Goal: Obtain resource: Download file/media

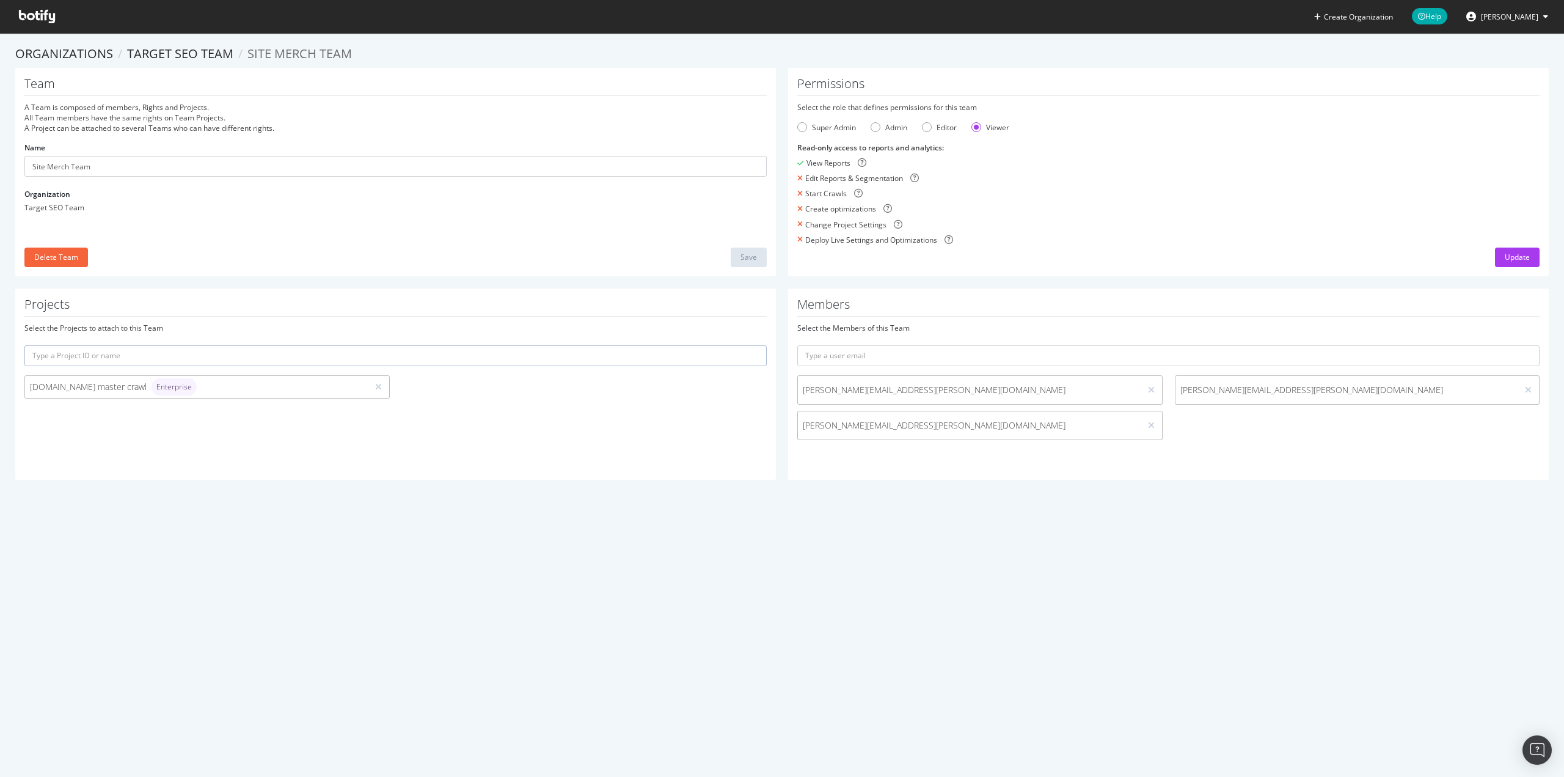
click at [45, 16] on icon at bounding box center [37, 16] width 36 height 13
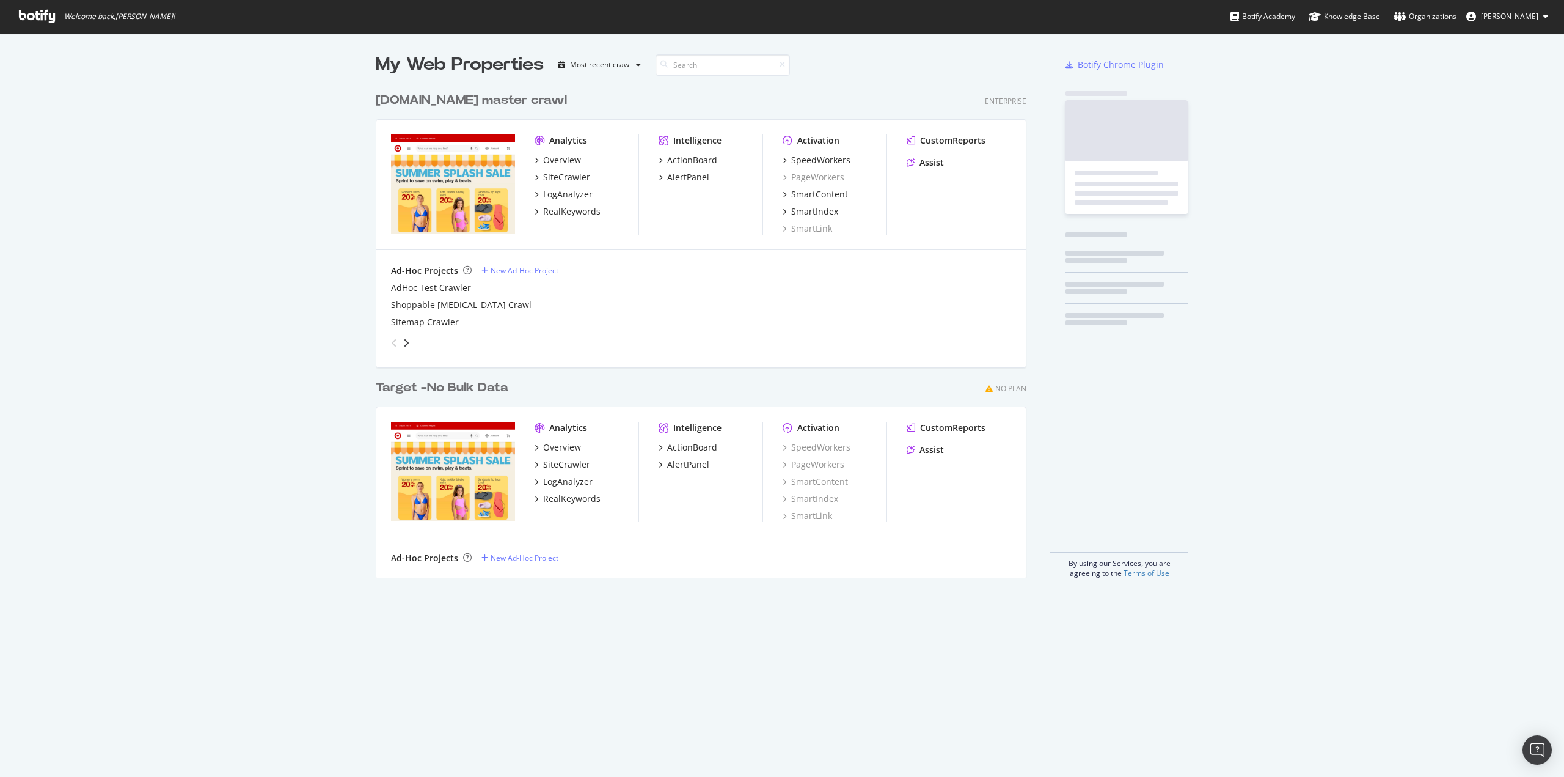
scroll to position [491, 651]
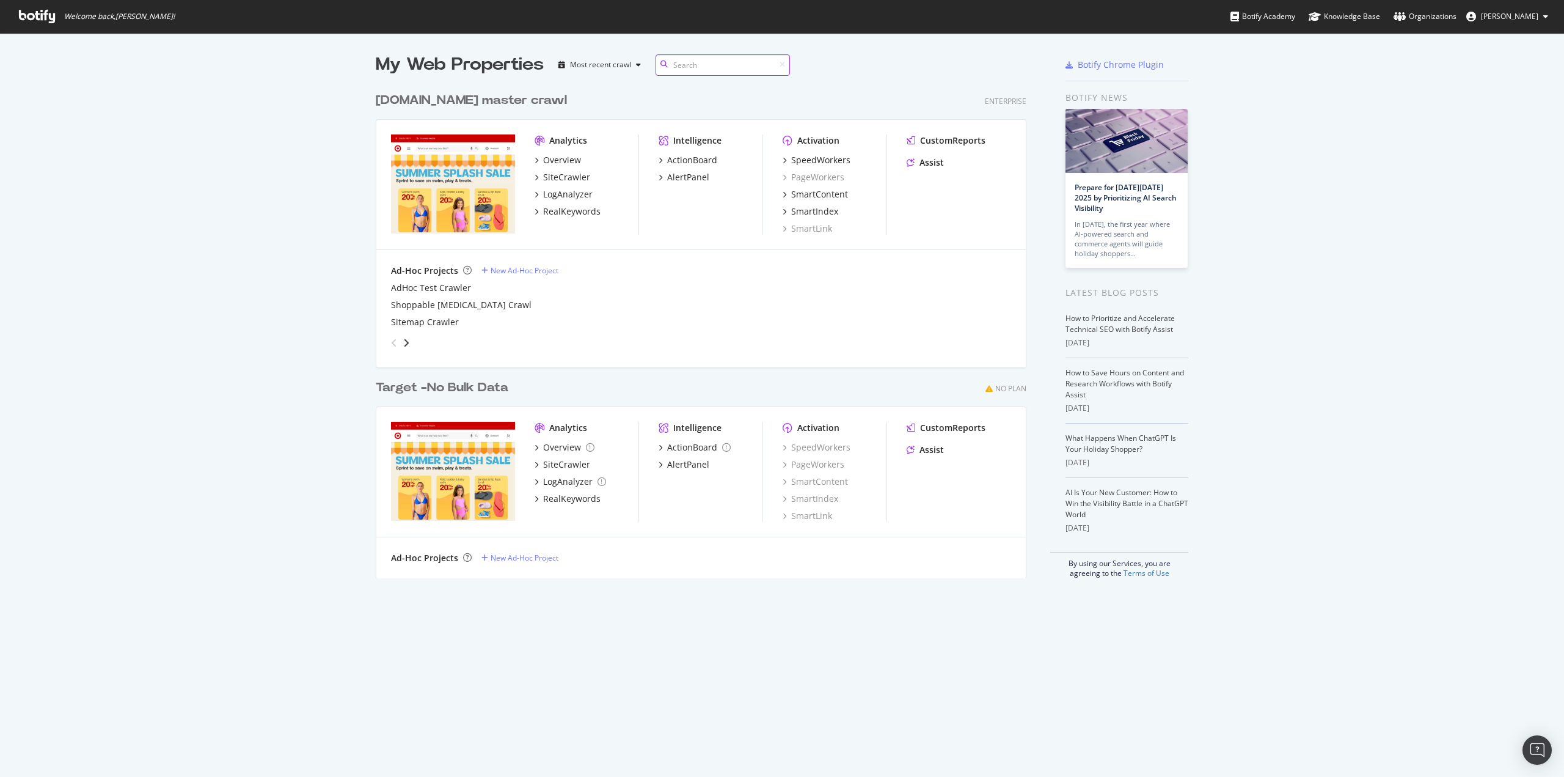
scroll to position [491, 651]
click at [566, 181] on div "SiteCrawler" at bounding box center [566, 177] width 47 height 12
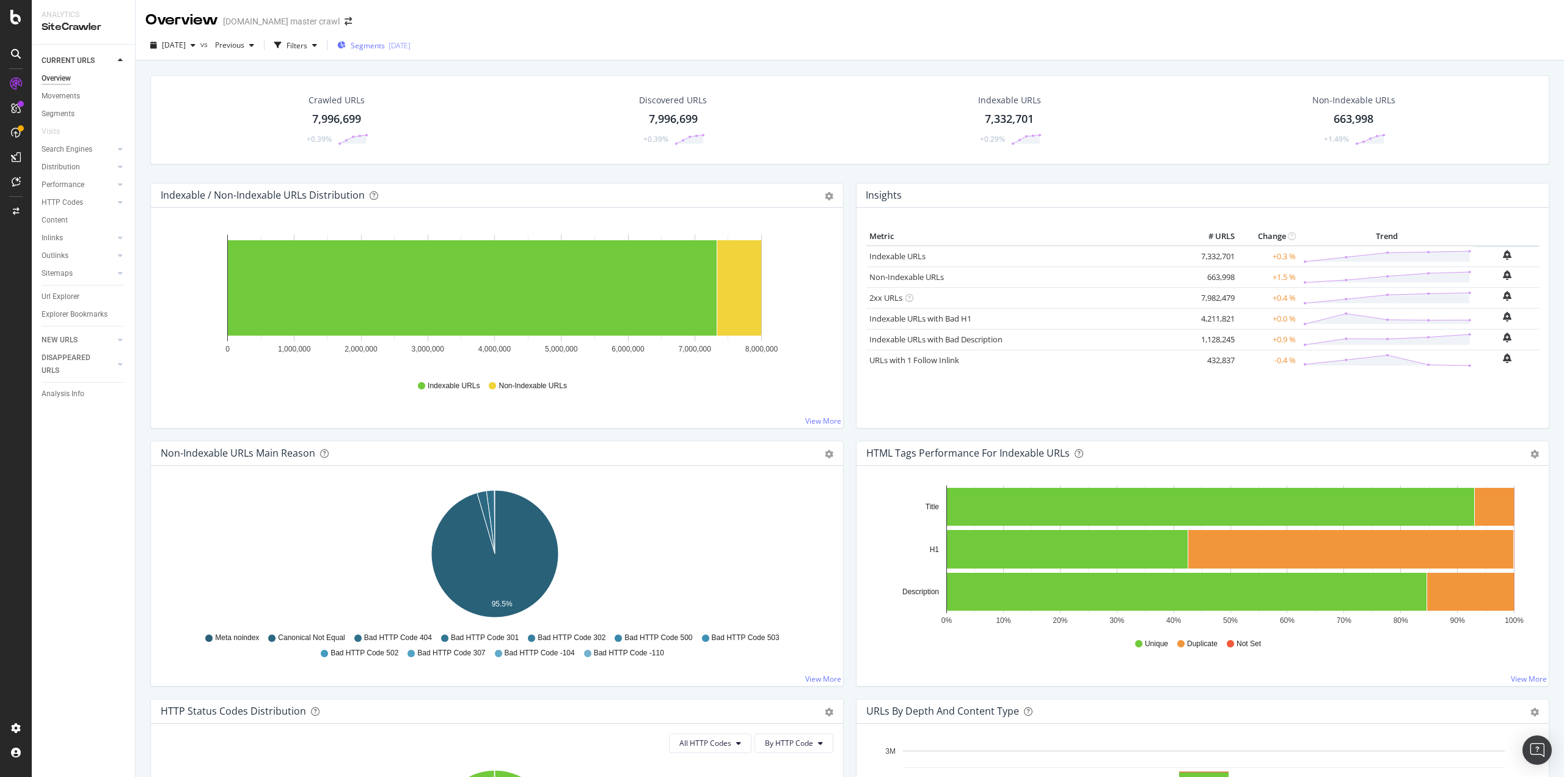
click at [411, 47] on div "2025-09-16" at bounding box center [400, 45] width 22 height 10
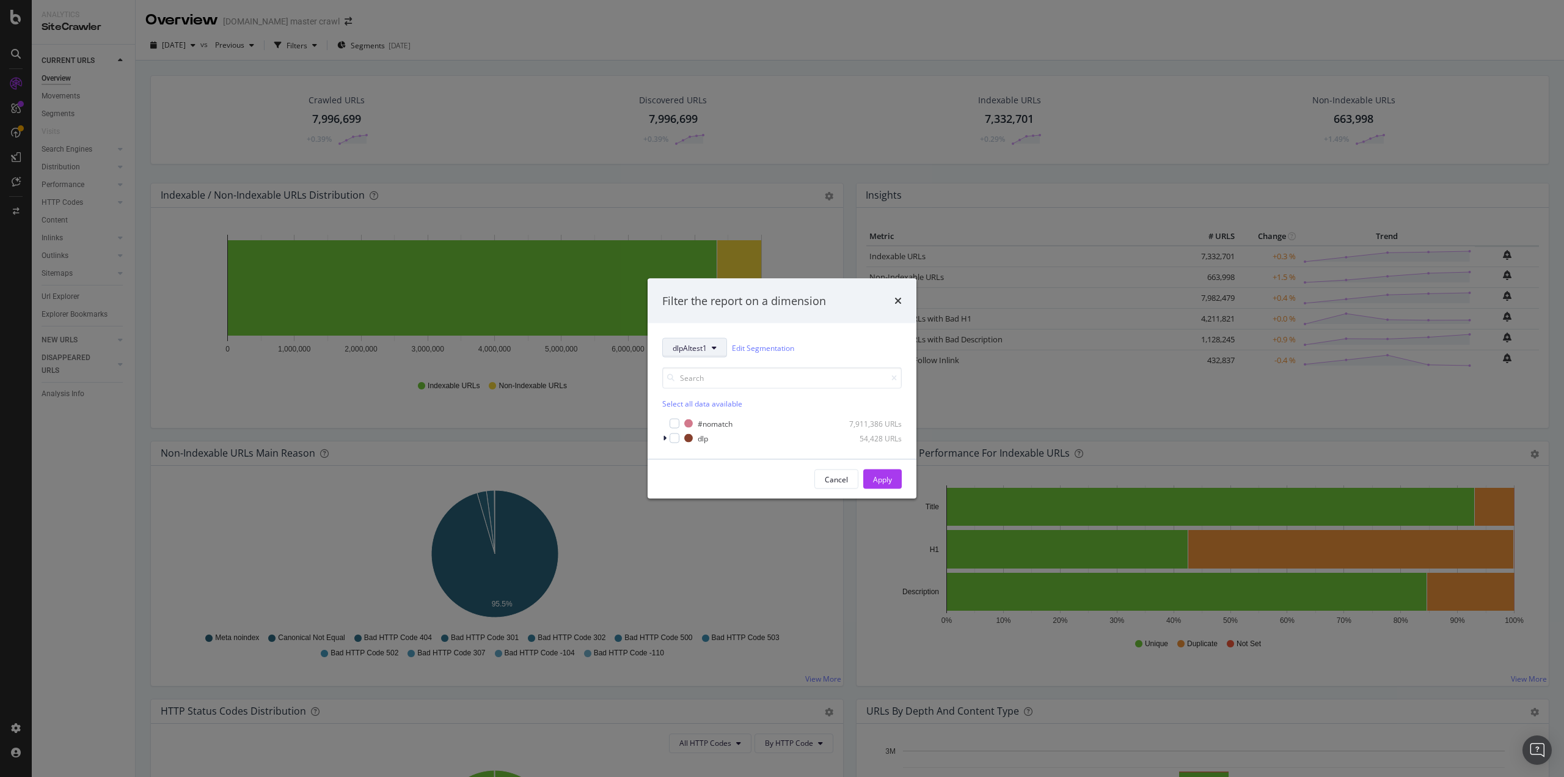
click at [715, 349] on icon "modal" at bounding box center [714, 347] width 5 height 7
click at [589, 67] on div "Filter the report on a dimension dlpAItest1 Edit Segmentation Select all data a…" at bounding box center [782, 388] width 1564 height 777
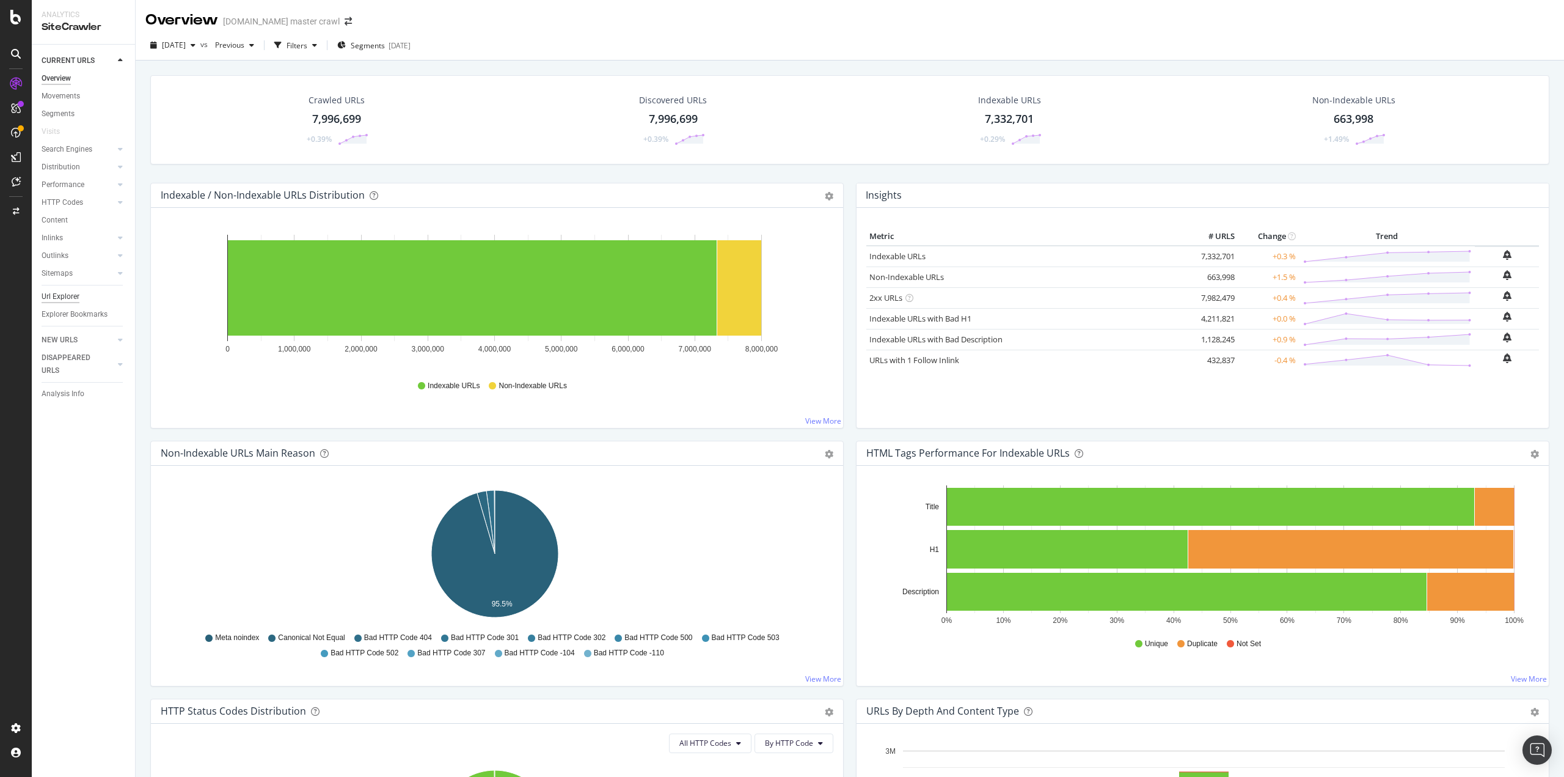
click at [66, 290] on div "Url Explorer" at bounding box center [61, 296] width 38 height 13
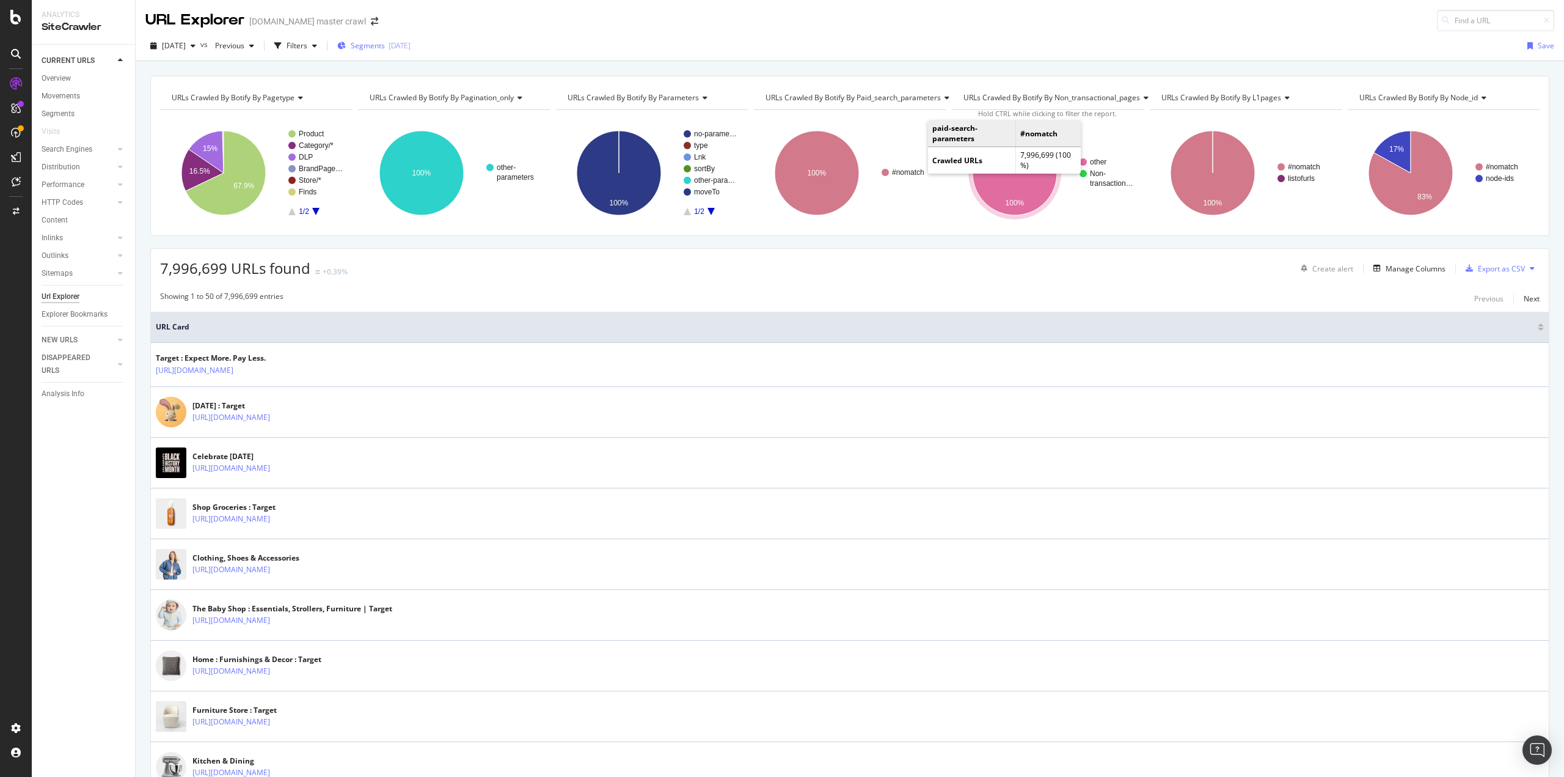
click at [385, 48] on span "Segments" at bounding box center [368, 45] width 34 height 10
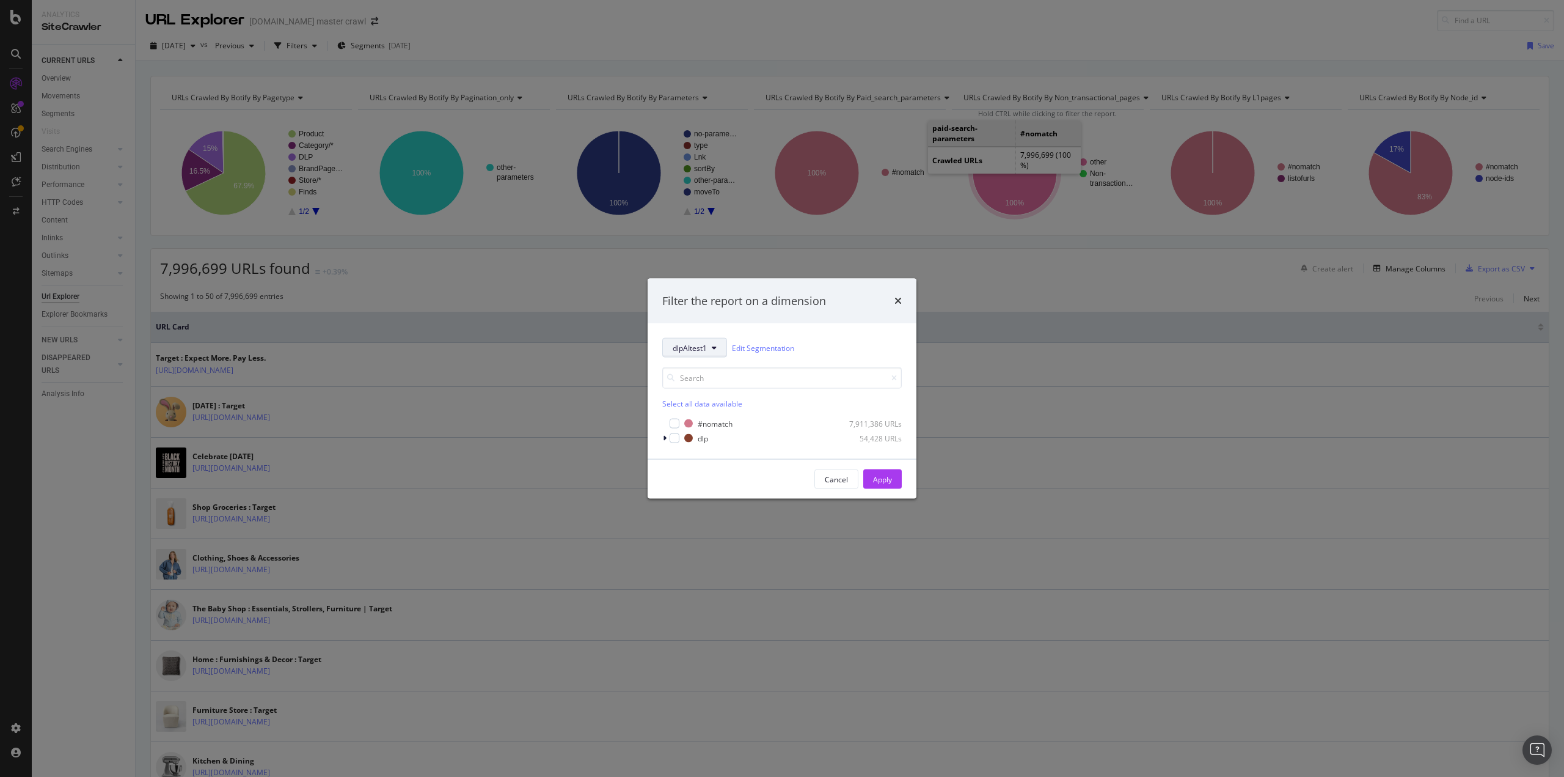
click at [720, 348] on button "dlpAItest1" at bounding box center [694, 348] width 65 height 20
click at [708, 565] on span "Breadcrumb Tree" at bounding box center [715, 561] width 84 height 11
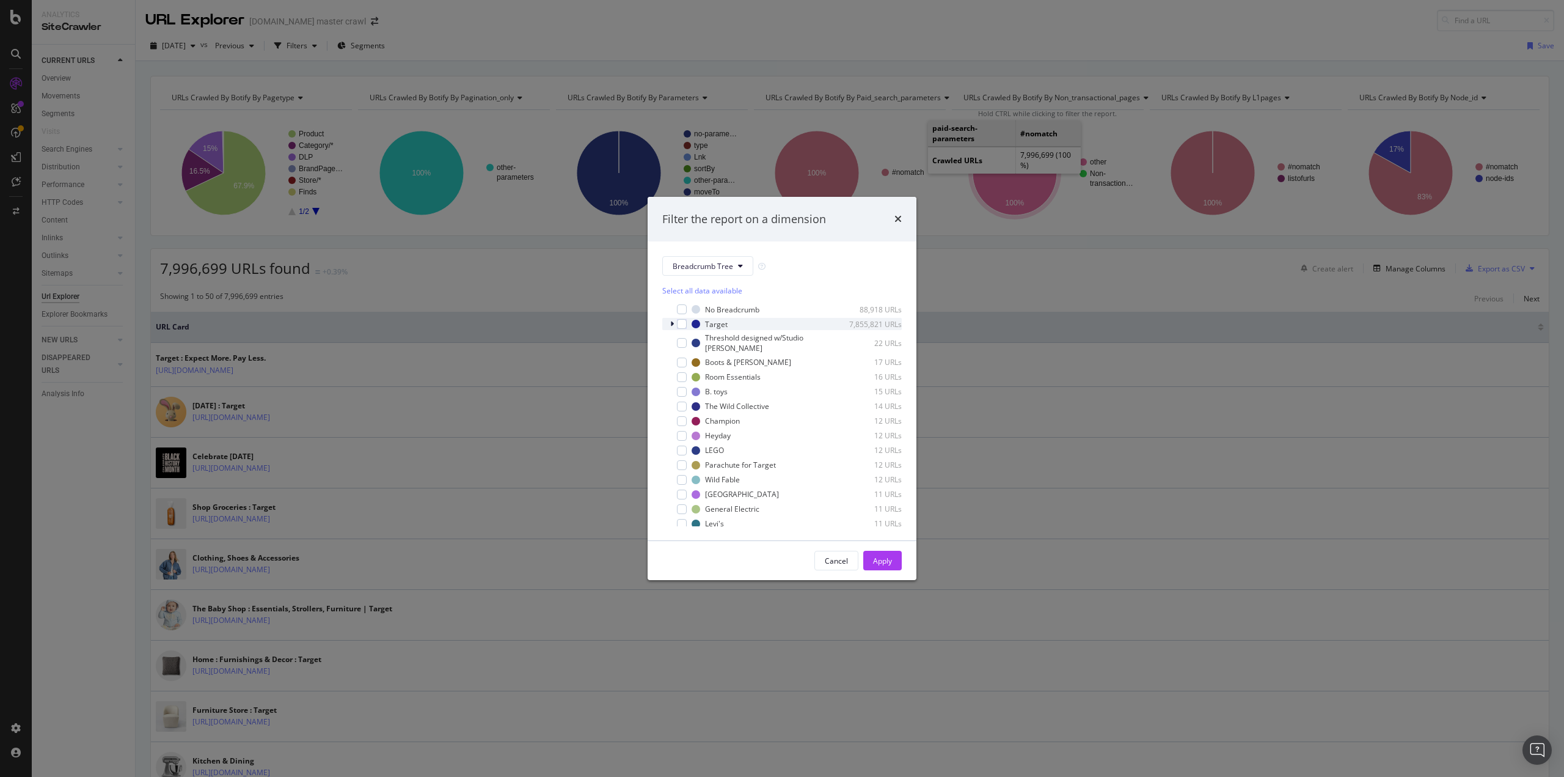
click at [671, 325] on icon "modal" at bounding box center [672, 323] width 4 height 7
click at [689, 290] on div "modal" at bounding box center [689, 290] width 10 height 10
click at [865, 557] on button "Apply" at bounding box center [882, 560] width 38 height 20
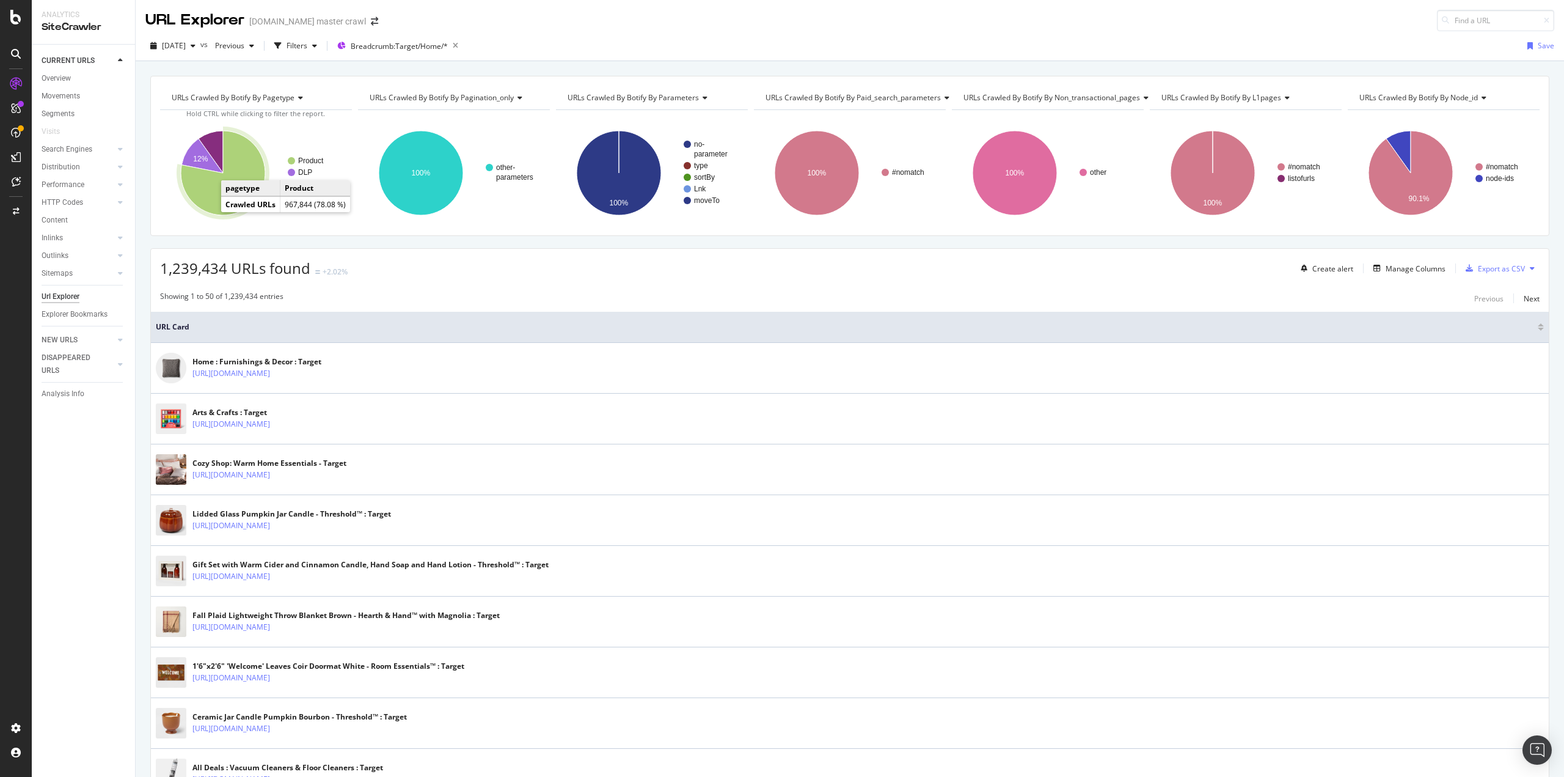
click at [210, 196] on icon "A chart." at bounding box center [223, 173] width 84 height 84
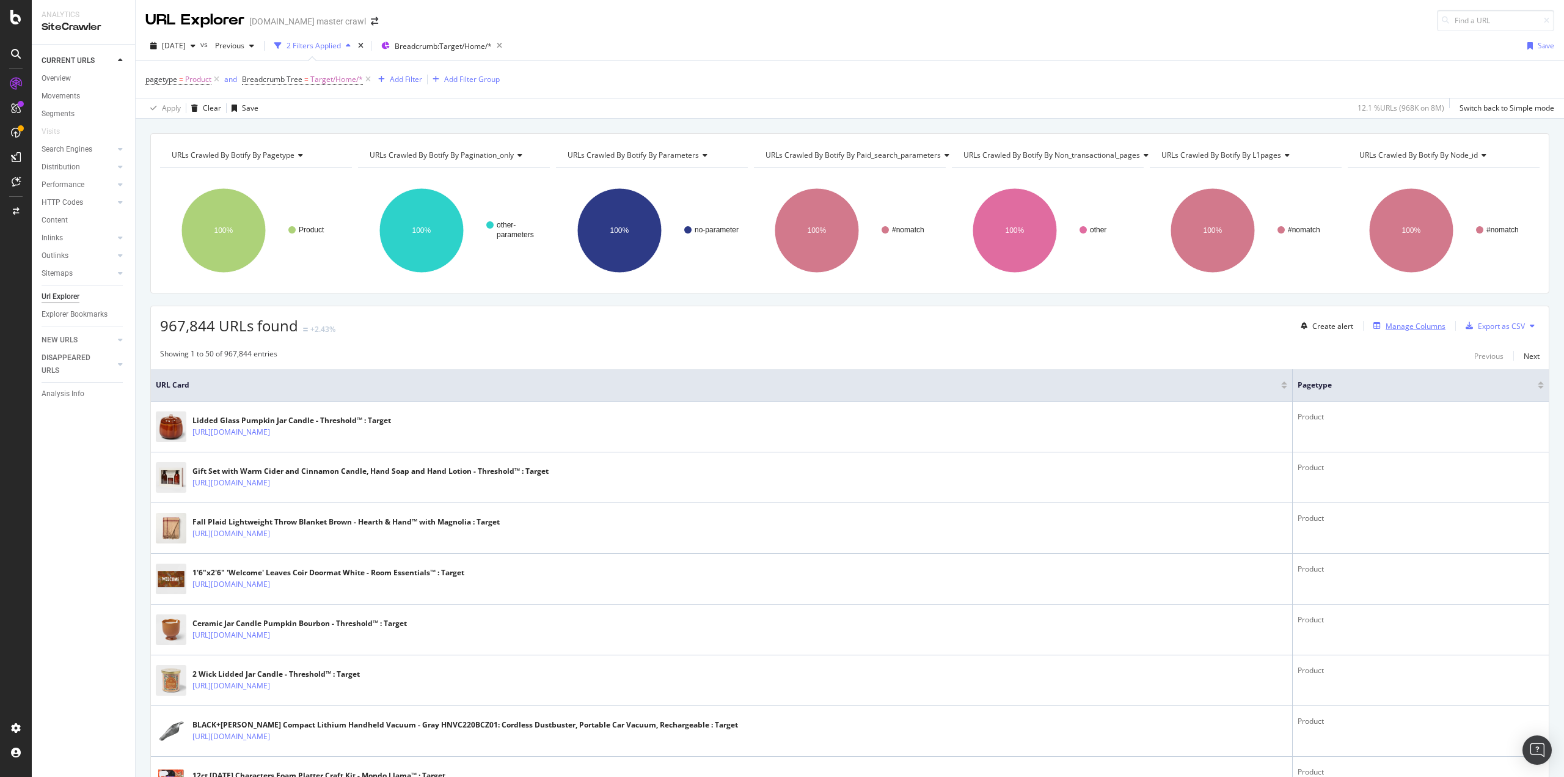
click at [1397, 327] on div "Manage Columns" at bounding box center [1416, 326] width 60 height 10
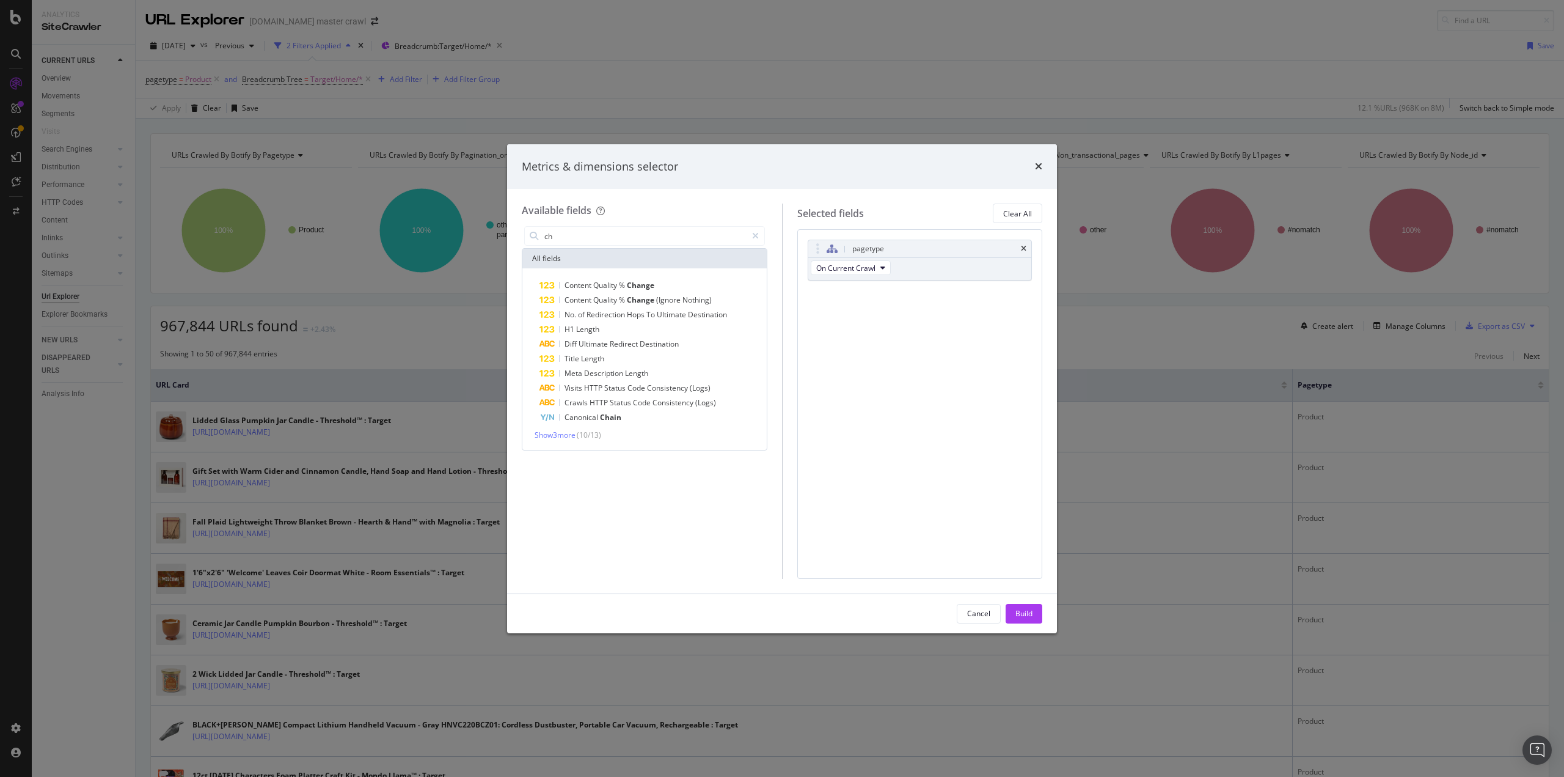
type input "c"
type input "craw"
click at [568, 442] on span "Show 10 more" at bounding box center [557, 438] width 45 height 10
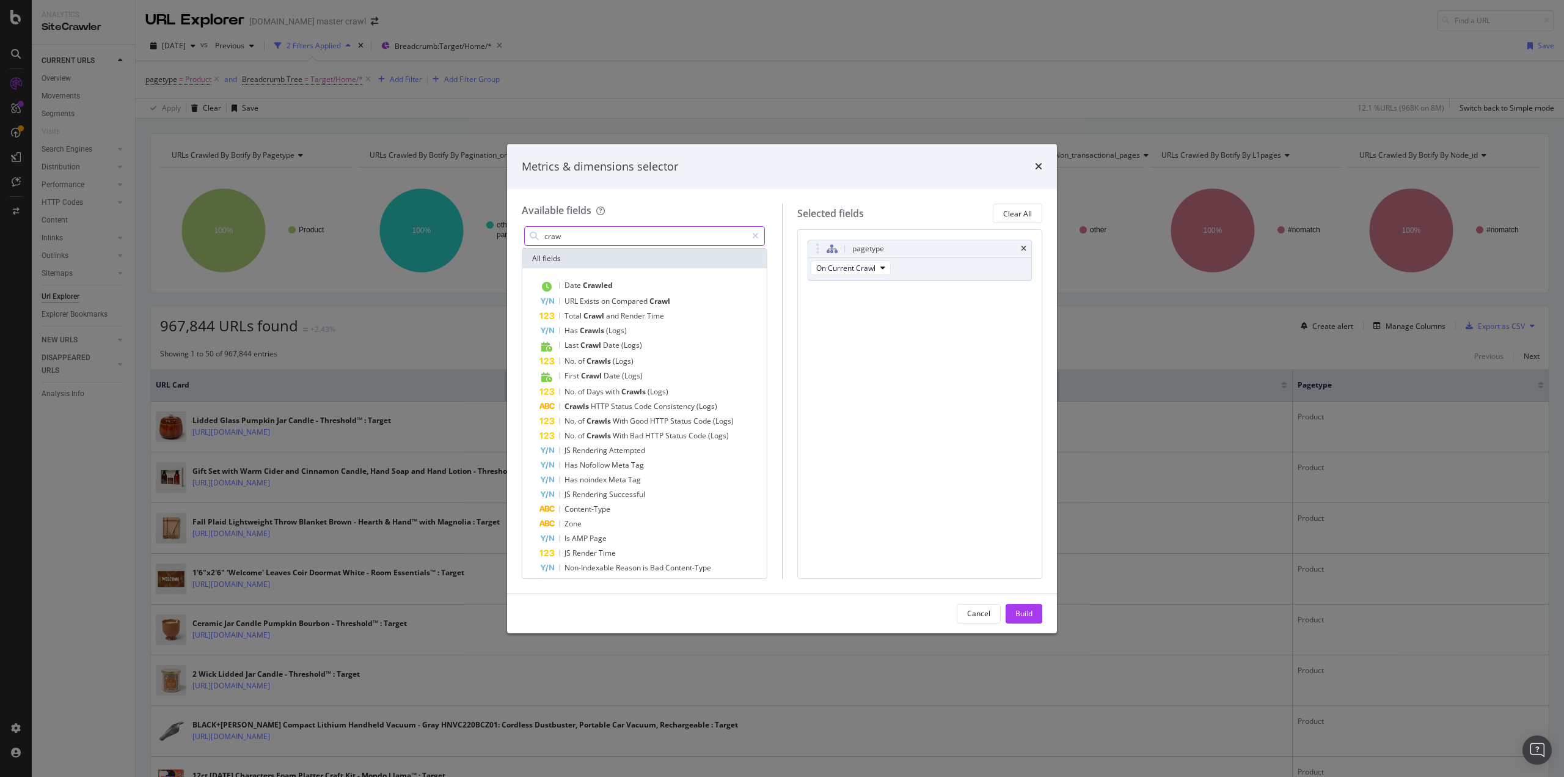
click at [582, 238] on input "craw" at bounding box center [644, 236] width 203 height 18
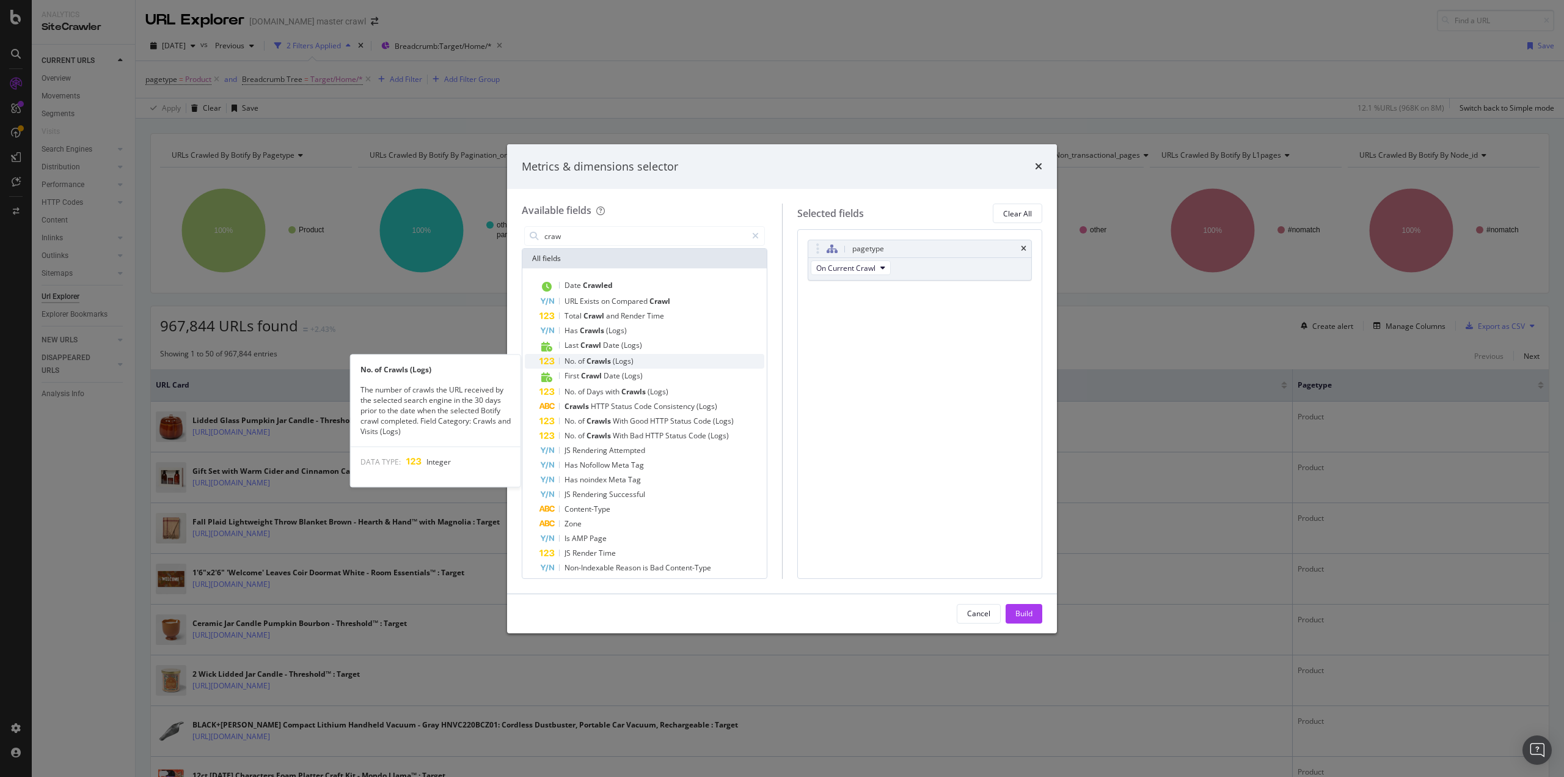
click at [591, 361] on span "Crawls" at bounding box center [600, 361] width 26 height 10
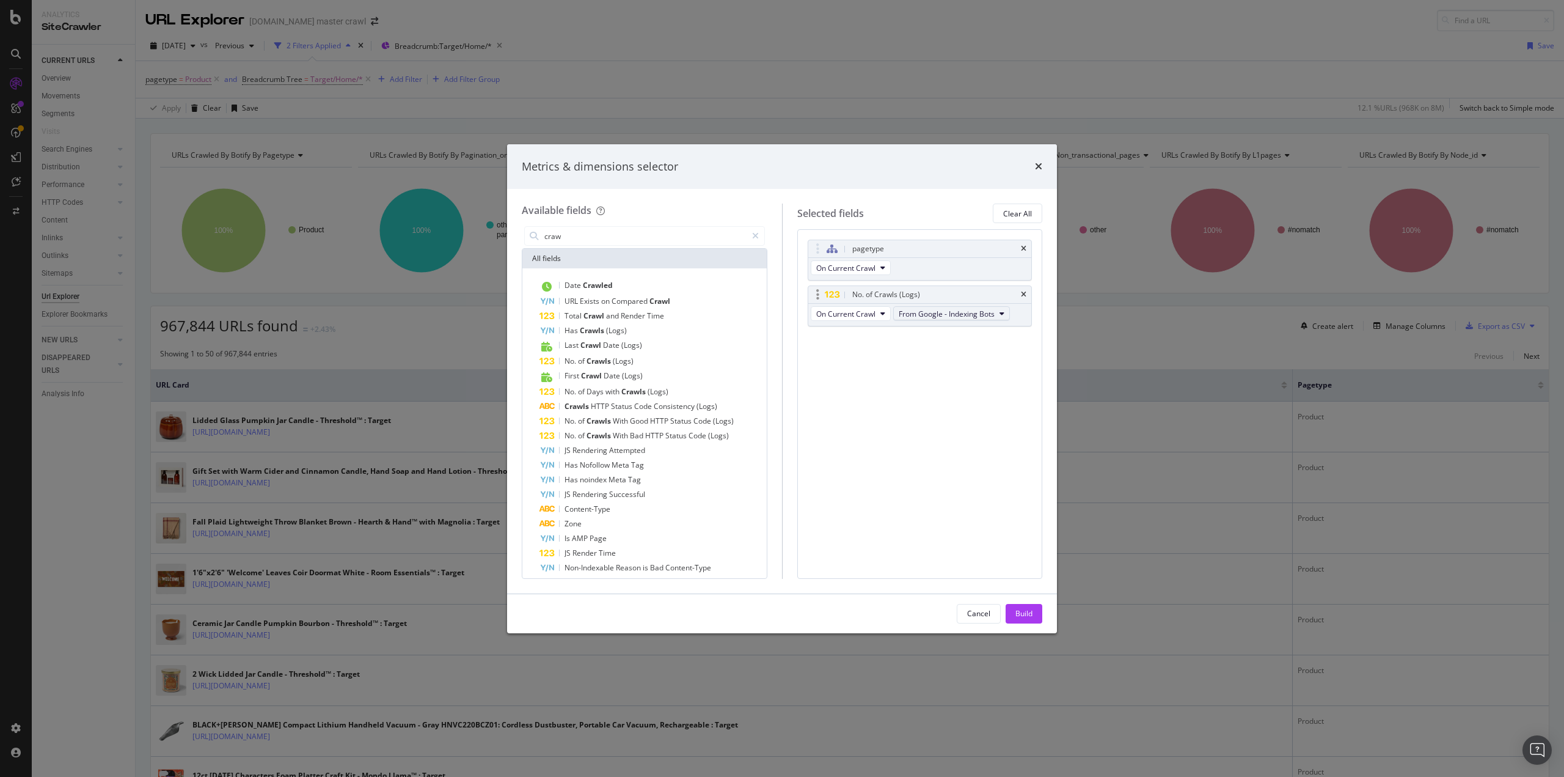
click at [936, 317] on span "From Google - Indexing Bots" at bounding box center [947, 314] width 96 height 10
click at [990, 356] on span "From OpenAI - Indexing Bots" at bounding box center [960, 352] width 117 height 11
click at [602, 361] on span "Crawls" at bounding box center [600, 361] width 26 height 10
click at [970, 359] on span "From Google - Indexing Bots" at bounding box center [947, 359] width 96 height 10
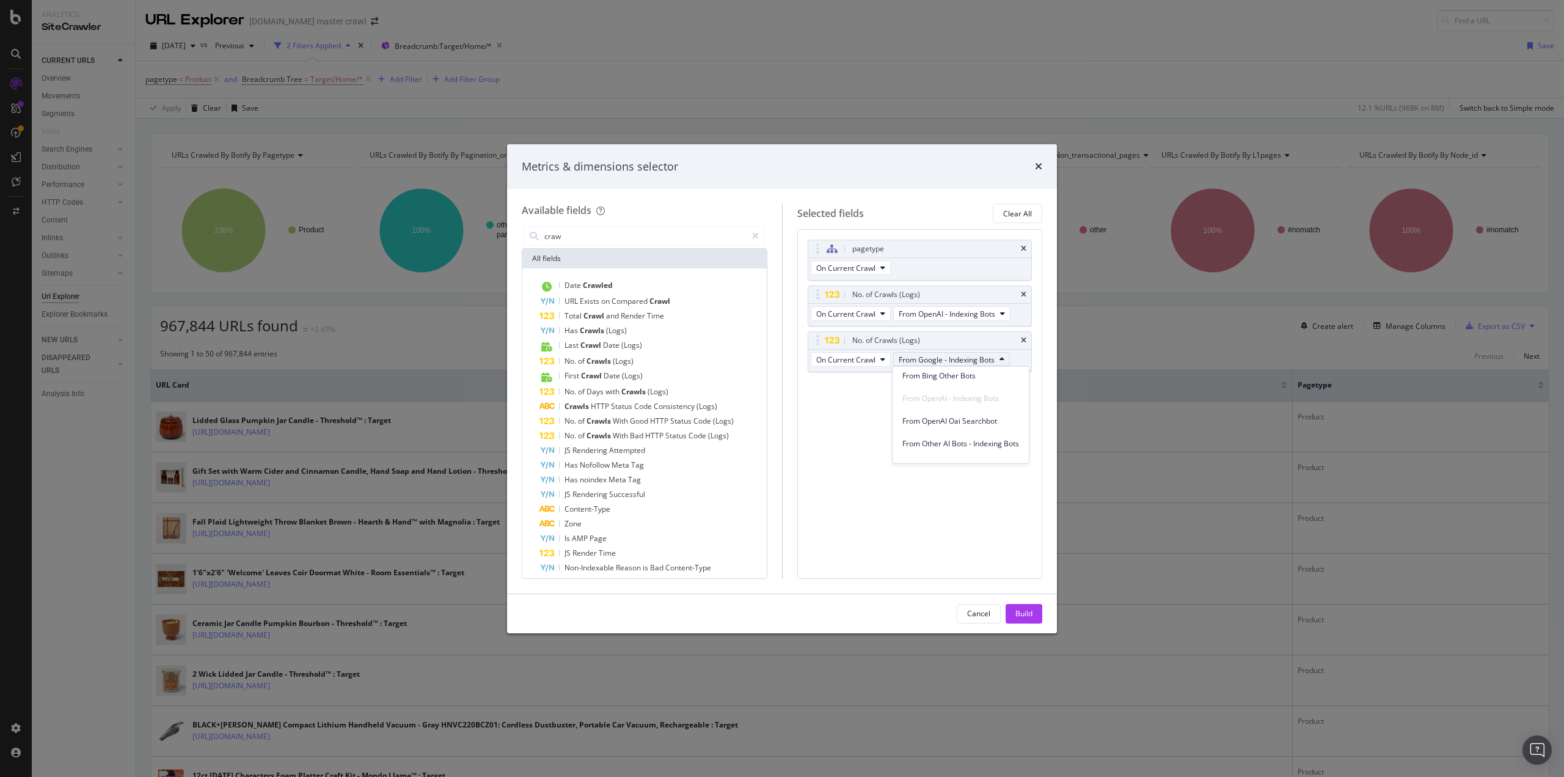
click at [974, 417] on span "From OpenAI Oai Searchbot" at bounding box center [960, 420] width 117 height 11
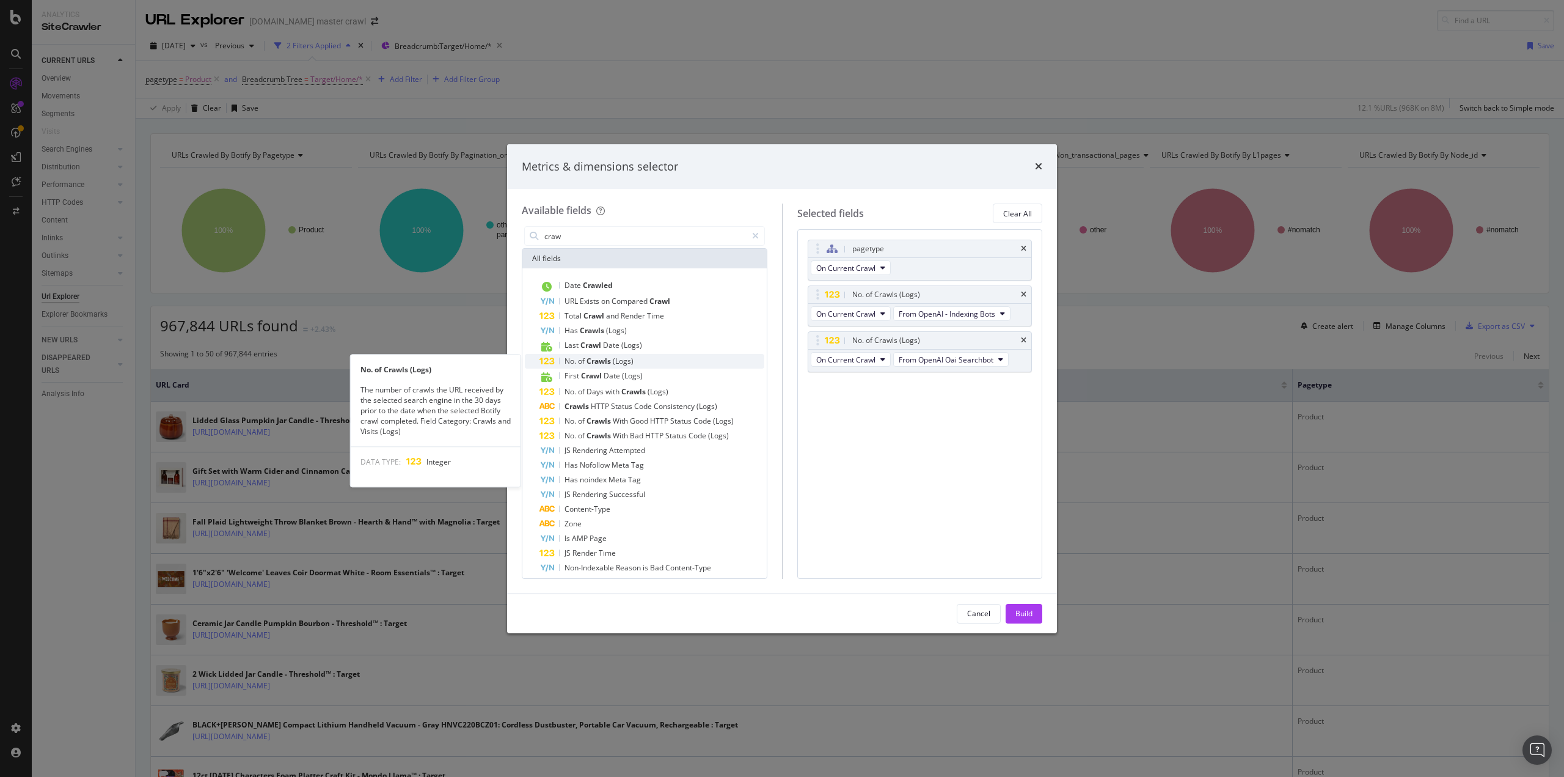
click at [612, 363] on span "Crawls" at bounding box center [600, 361] width 26 height 10
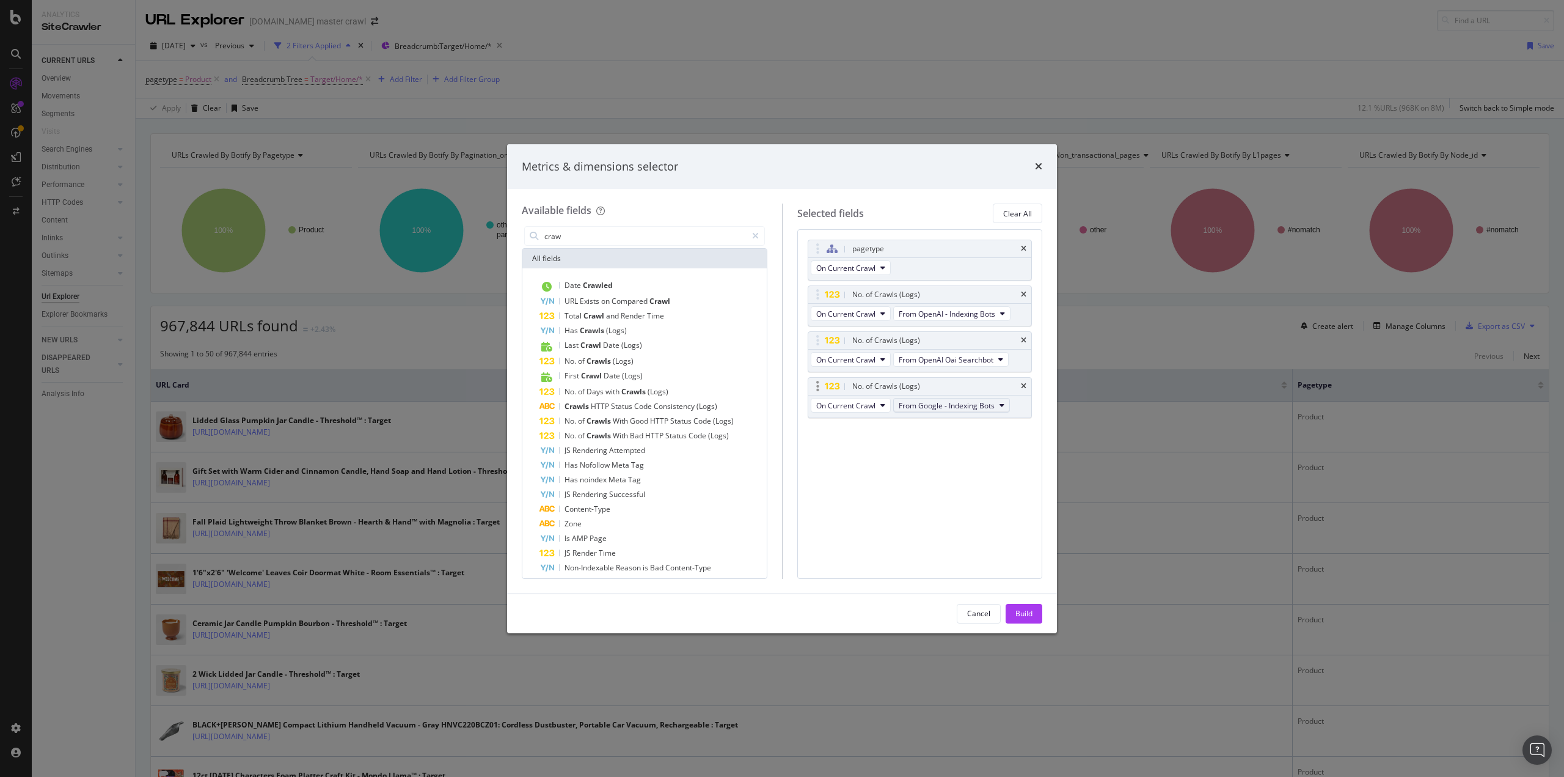
click at [962, 408] on span "From Google - Indexing Bots" at bounding box center [947, 405] width 96 height 10
click at [971, 427] on span "From Other AI Bots - Indexing Bots" at bounding box center [960, 427] width 117 height 11
click at [1031, 616] on div "Build" at bounding box center [1023, 613] width 17 height 10
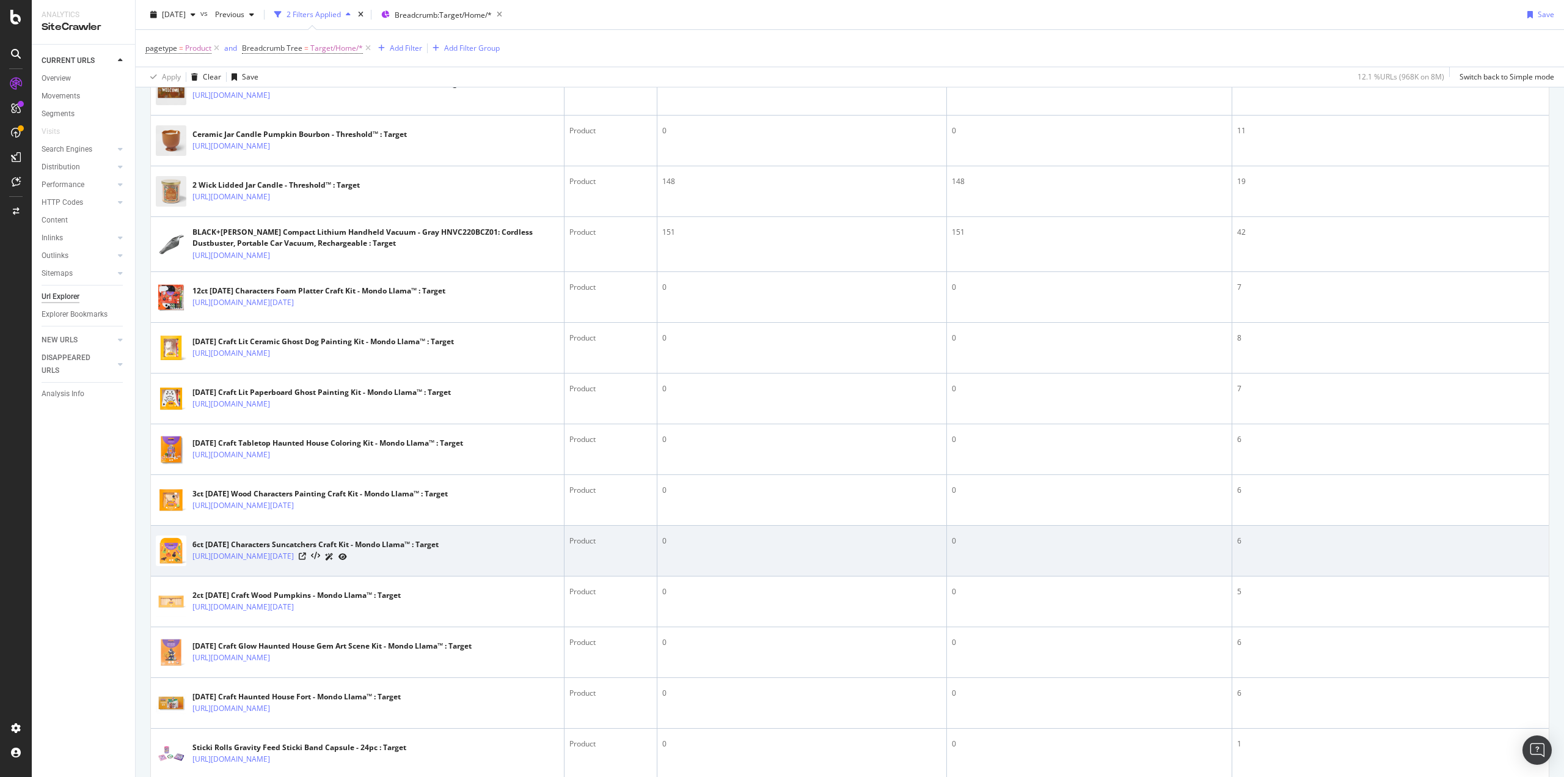
scroll to position [244, 0]
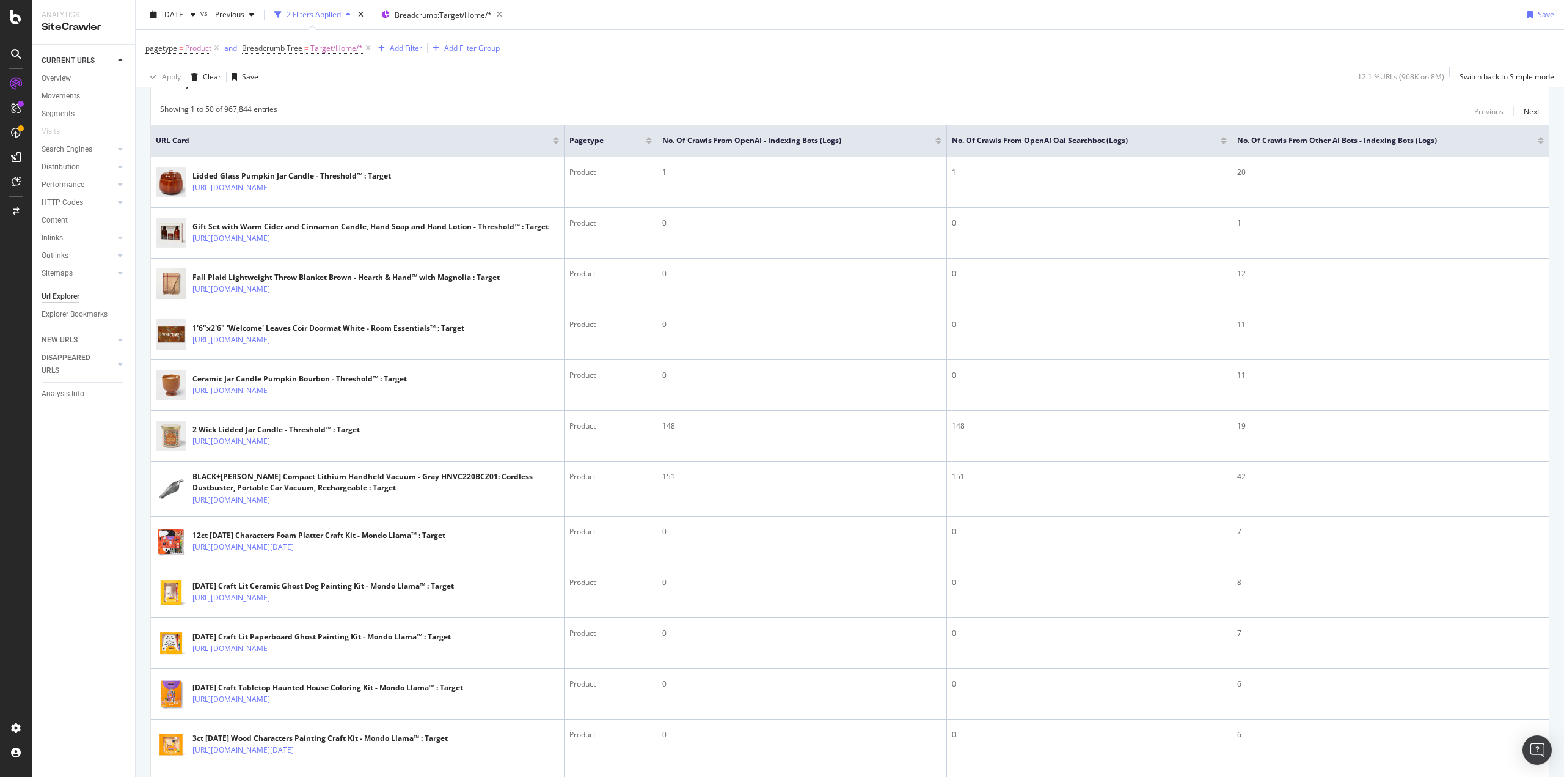
click at [935, 142] on div at bounding box center [938, 142] width 6 height 3
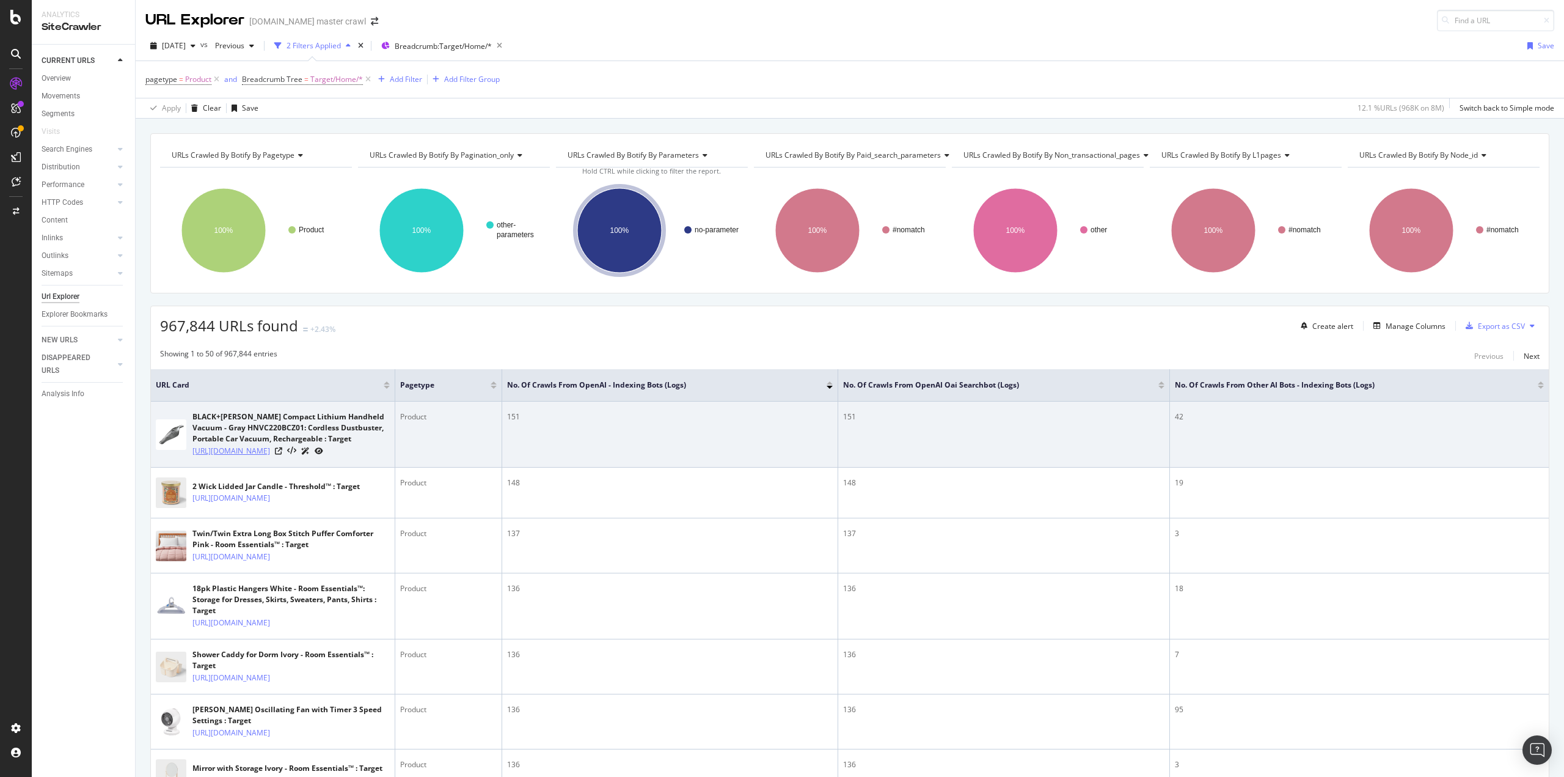
click at [208, 457] on link "[URL][DOMAIN_NAME]" at bounding box center [231, 451] width 78 height 12
click at [282, 455] on icon at bounding box center [278, 450] width 7 height 7
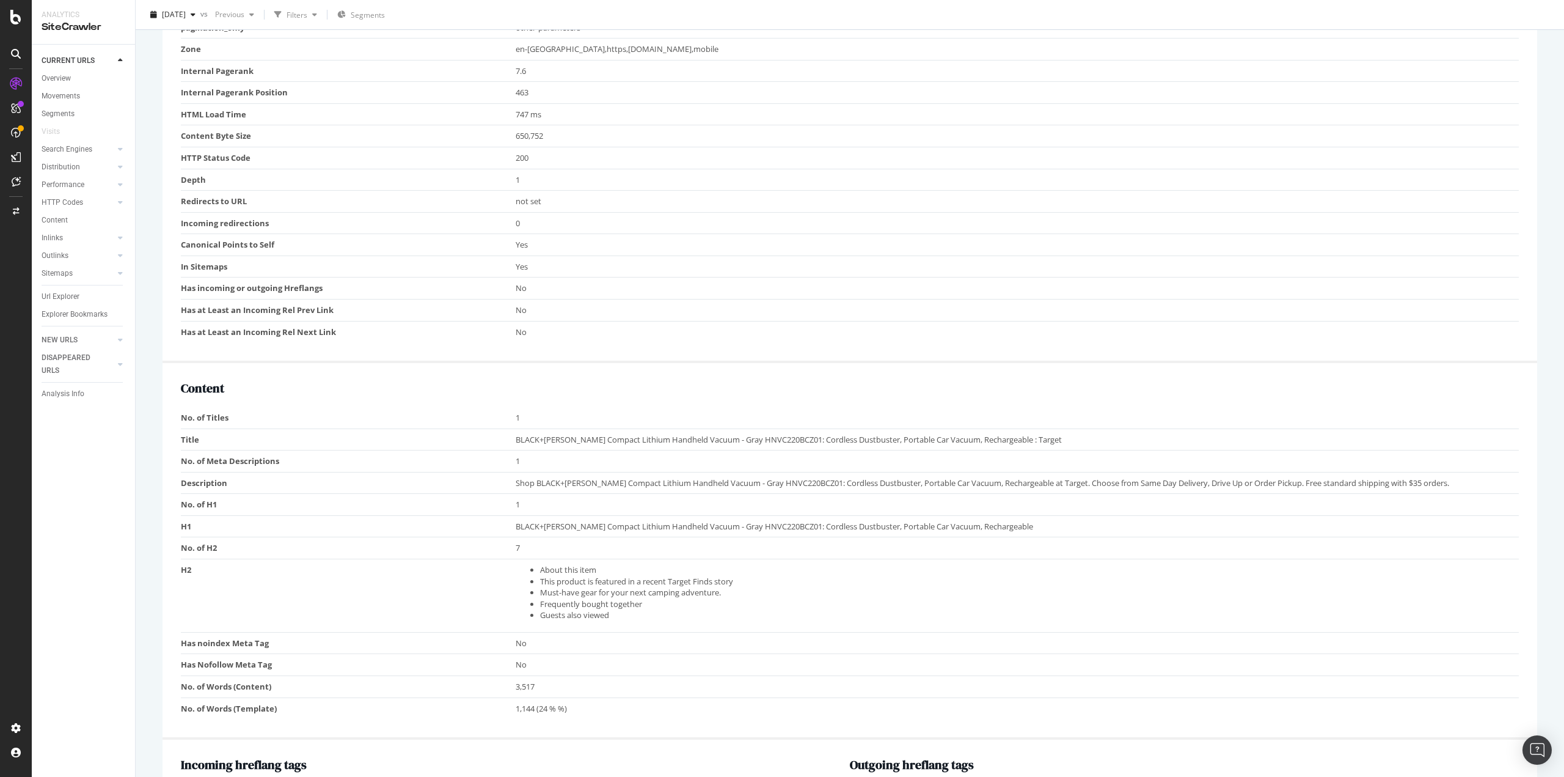
scroll to position [611, 0]
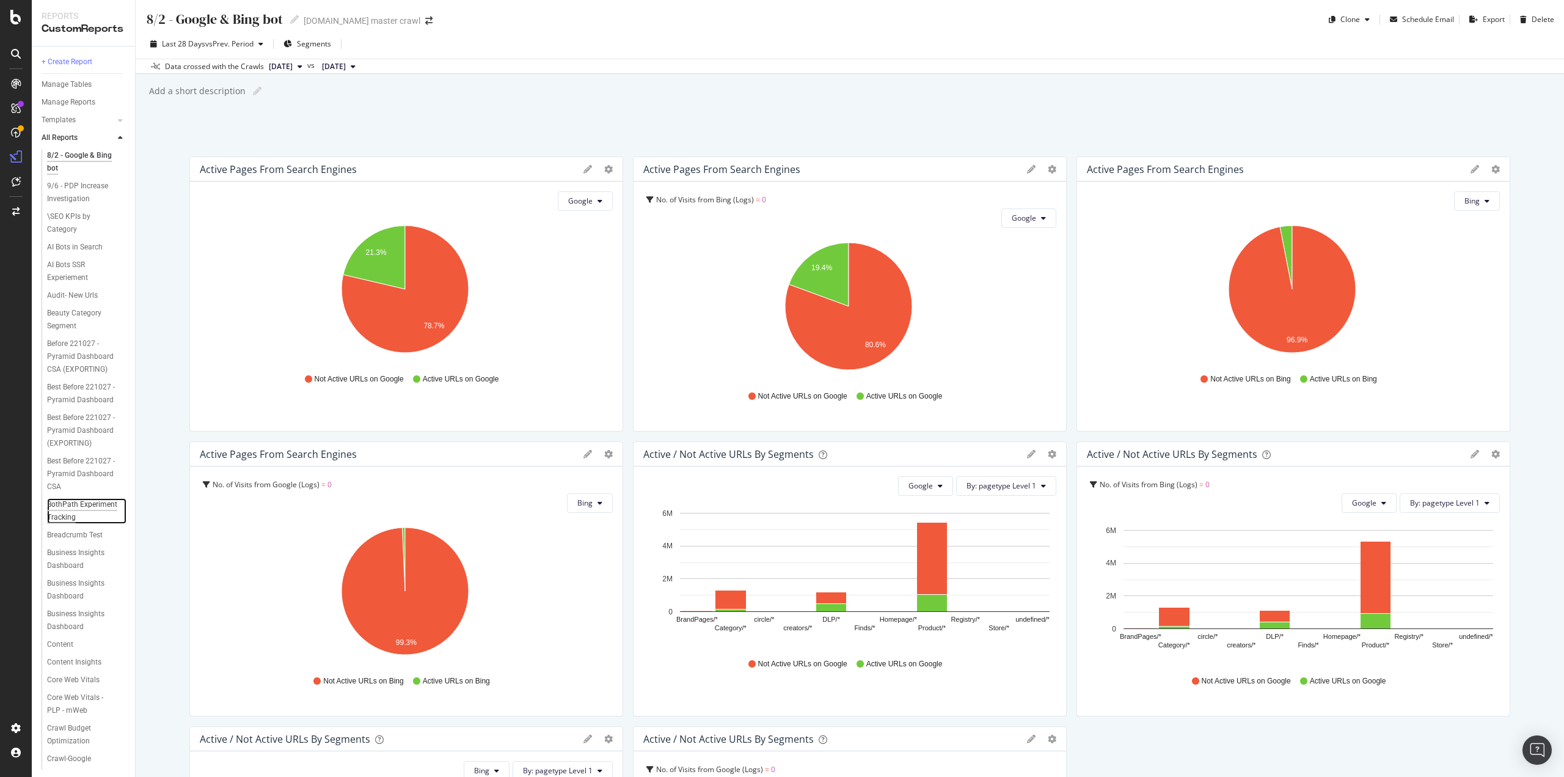
click at [58, 524] on div "BothPath Experiment Tracking" at bounding box center [82, 511] width 71 height 26
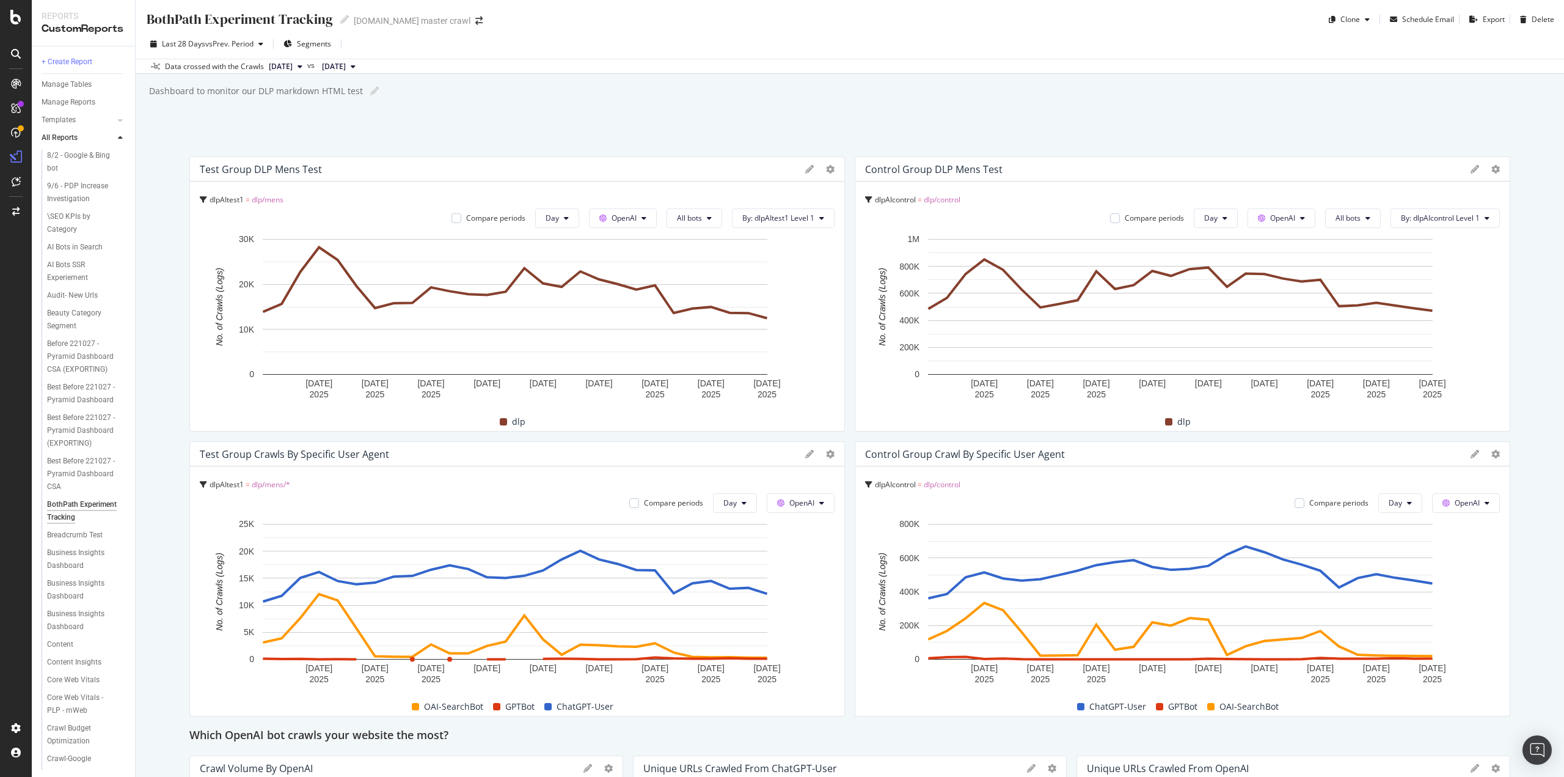
drag, startPoint x: 339, startPoint y: 194, endPoint x: 434, endPoint y: 131, distance: 113.4
click at [434, 131] on div "BothPath Experiment Tracking BothPath Experiment Tracking target.com master cra…" at bounding box center [850, 388] width 1428 height 777
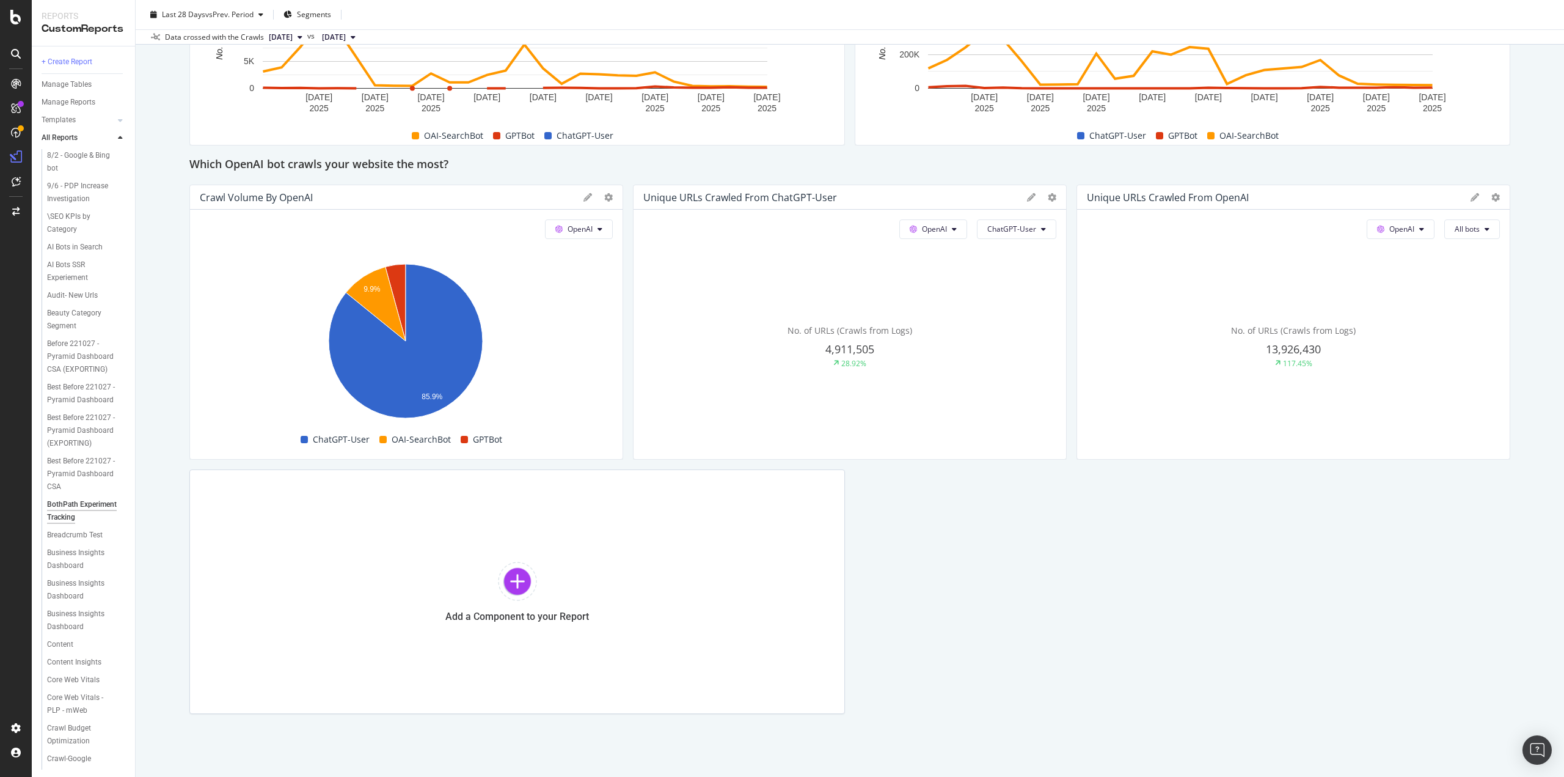
scroll to position [604, 0]
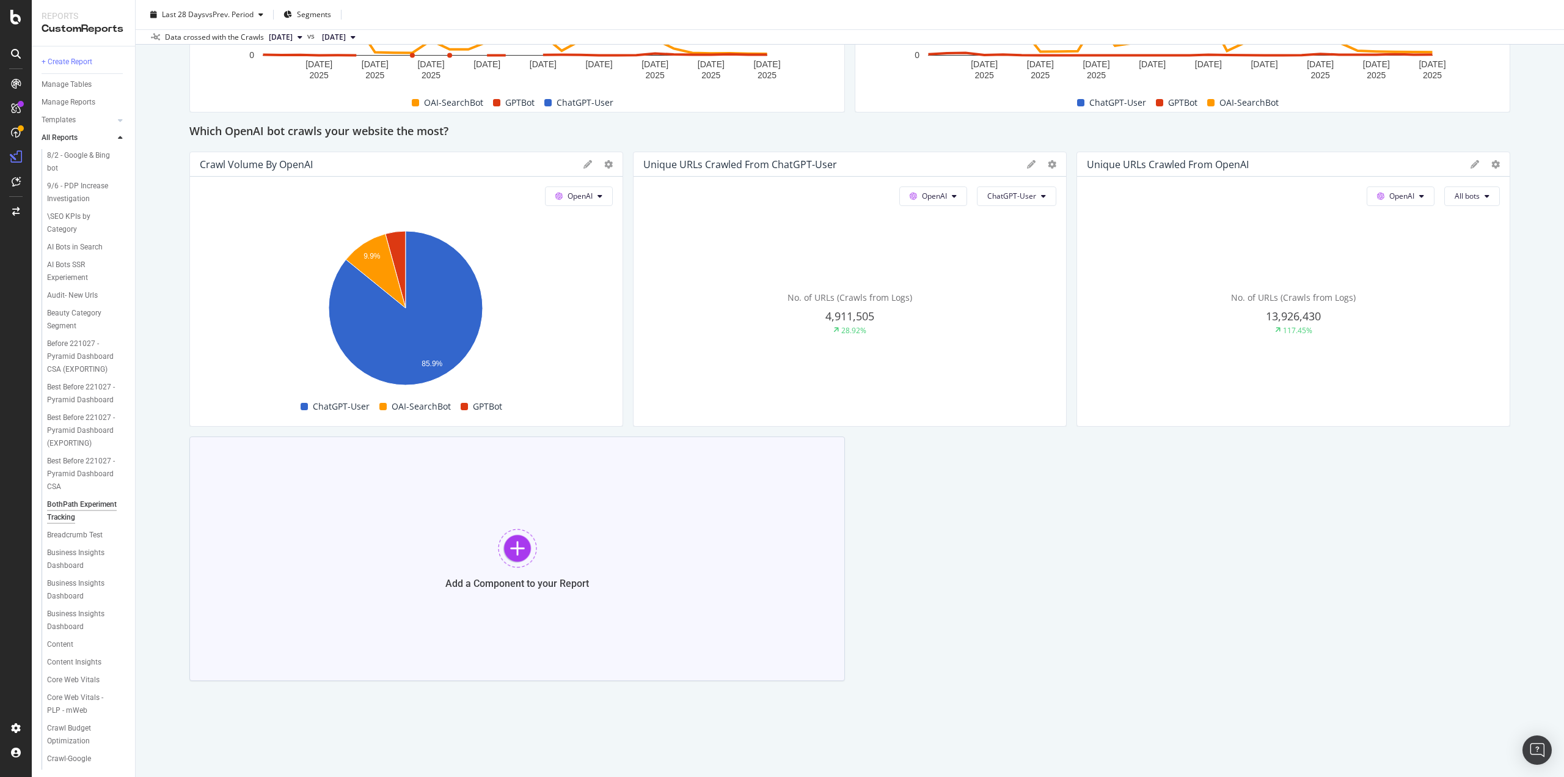
click at [462, 494] on div "Add a Component to your Report" at bounding box center [517, 558] width 656 height 244
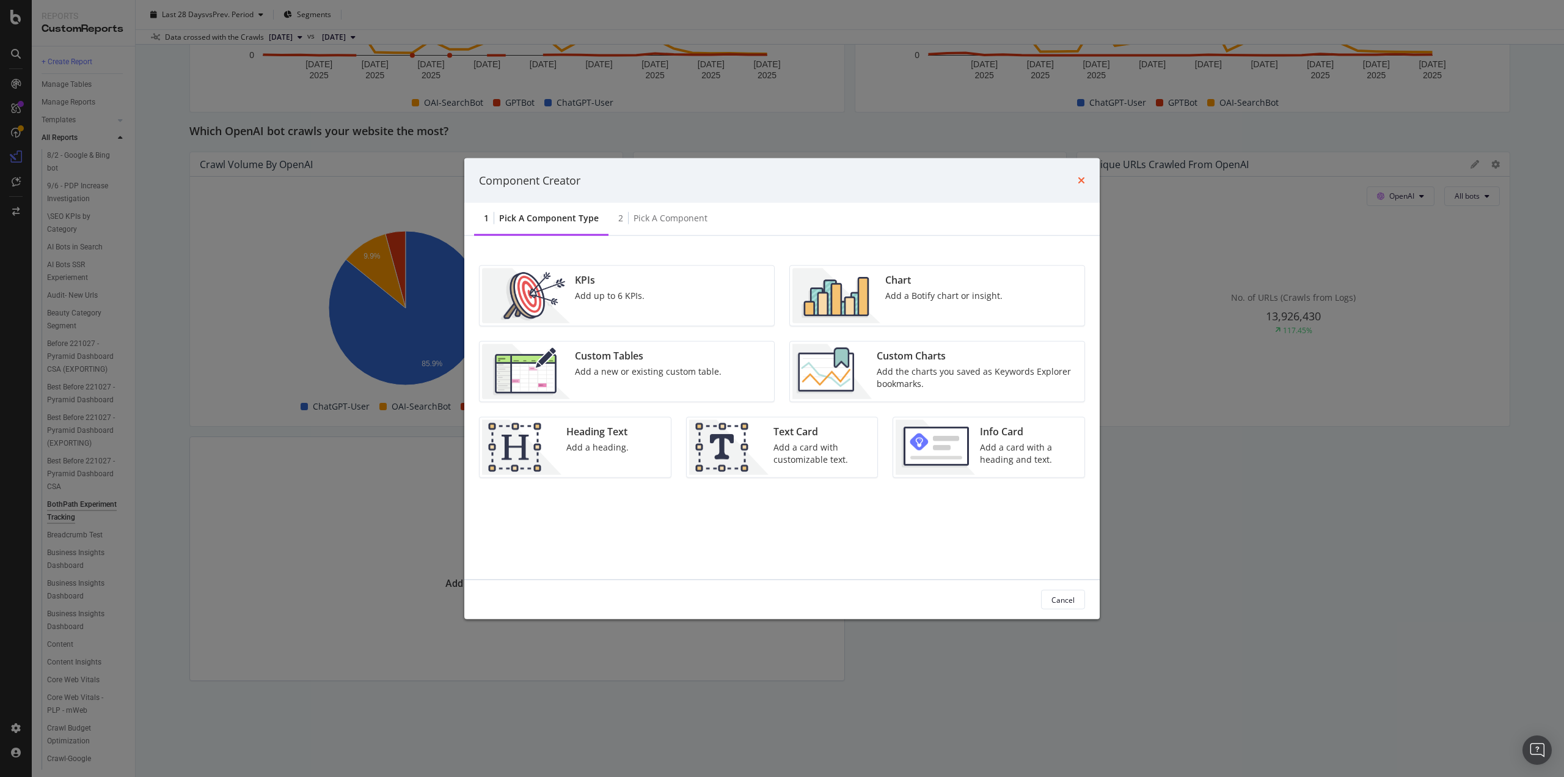
click at [1080, 183] on icon "times" at bounding box center [1081, 180] width 7 height 10
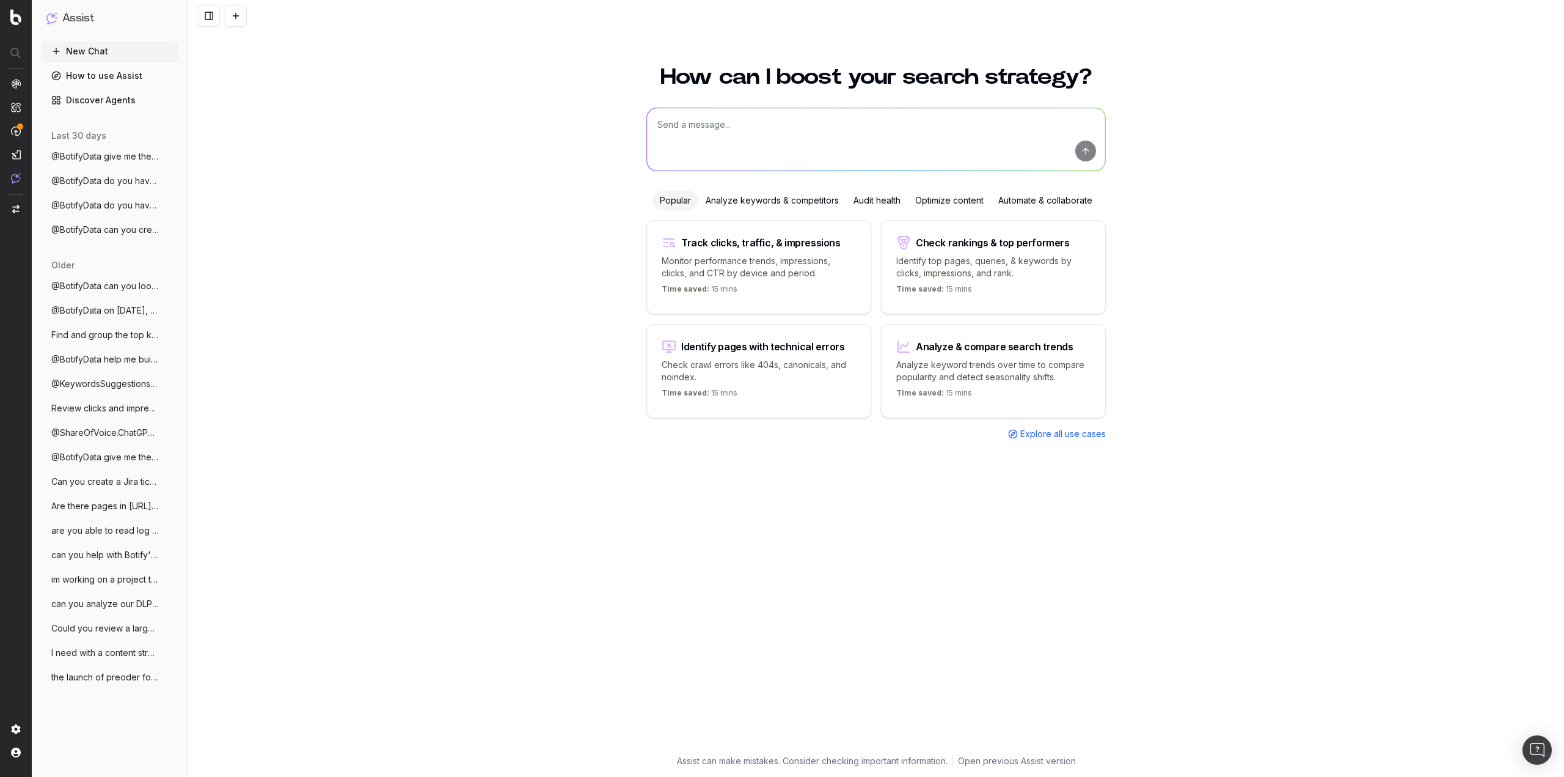
click at [89, 52] on button "New Chat" at bounding box center [110, 52] width 137 height 20
click at [764, 138] on textarea at bounding box center [876, 139] width 458 height 62
click at [775, 183] on span "Execute a query over Botify Datamodel (SiteCrawler, RealKeywords...)" at bounding box center [832, 182] width 251 height 9
click at [792, 130] on textarea "@BotifyData" at bounding box center [876, 139] width 458 height 62
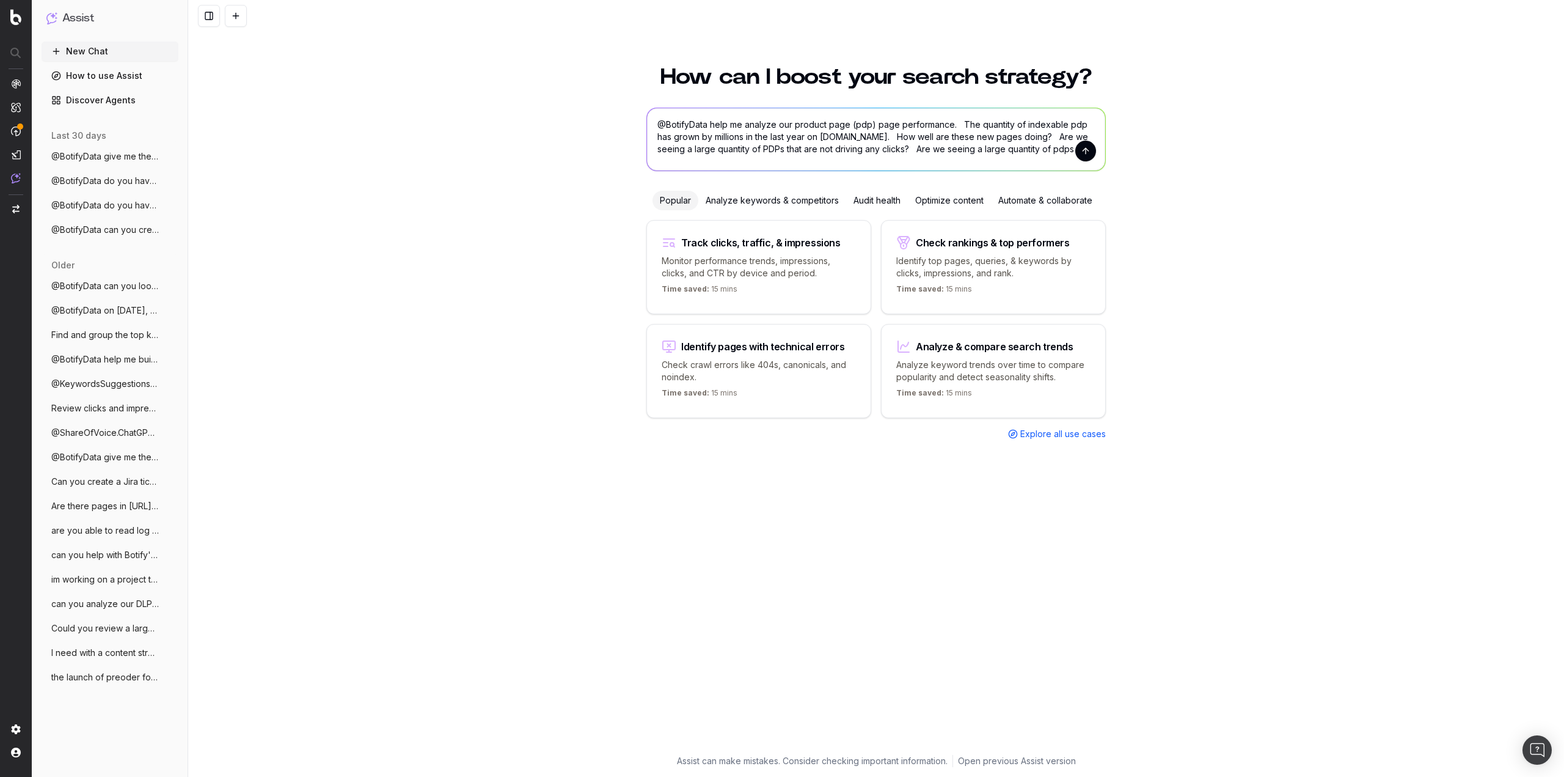
click at [1063, 149] on textarea "@BotifyData help me analyze our product page (pdp) page performance. The quanti…" at bounding box center [876, 139] width 458 height 62
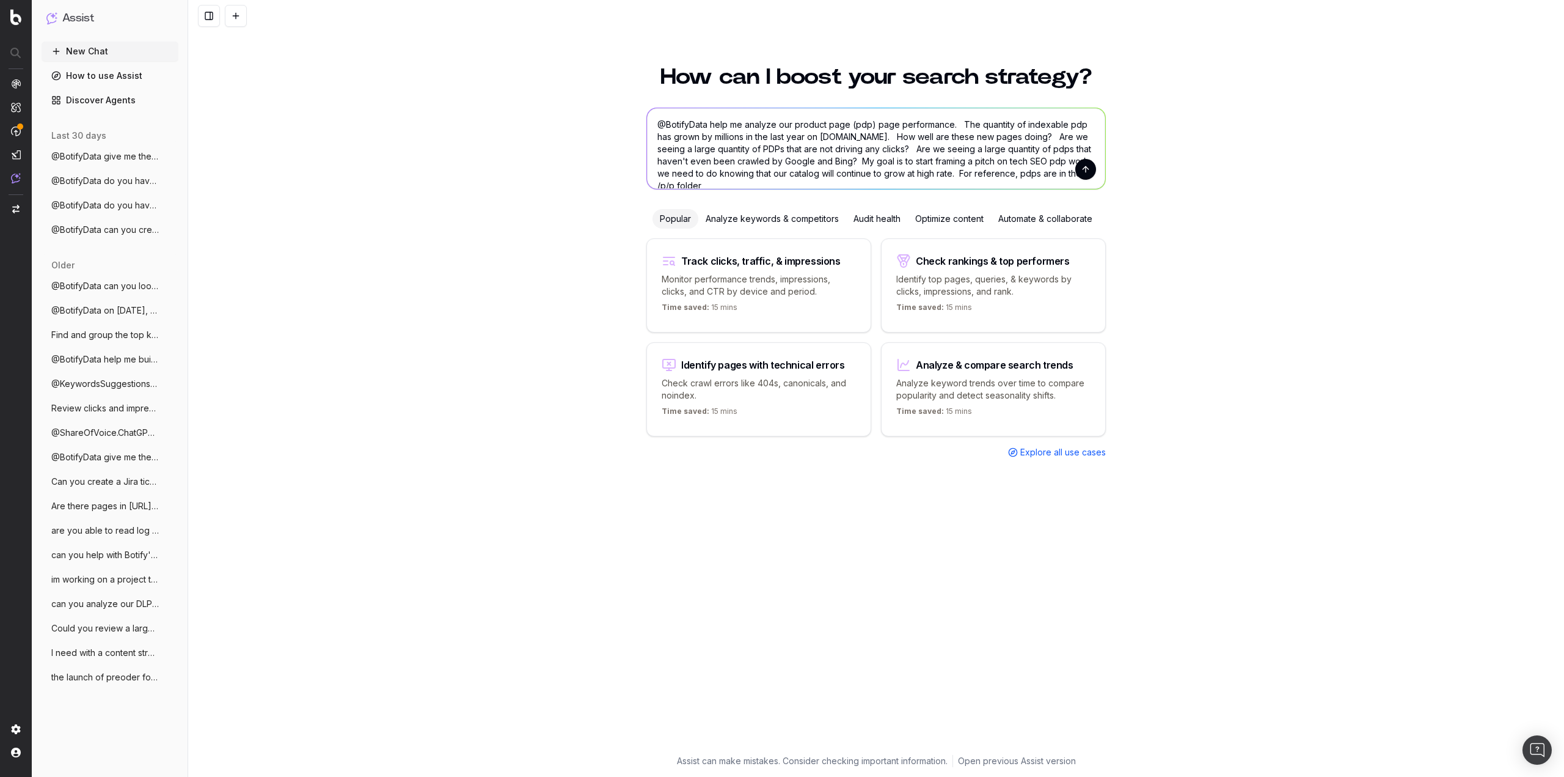
click at [1061, 175] on textarea "@BotifyData help me analyze our product page (pdp) page performance. The quanti…" at bounding box center [876, 148] width 458 height 81
type textarea "@BotifyData help me analyze our product page (pdp) page performance. The quanti…"
click at [1083, 170] on button "submit" at bounding box center [1085, 169] width 21 height 21
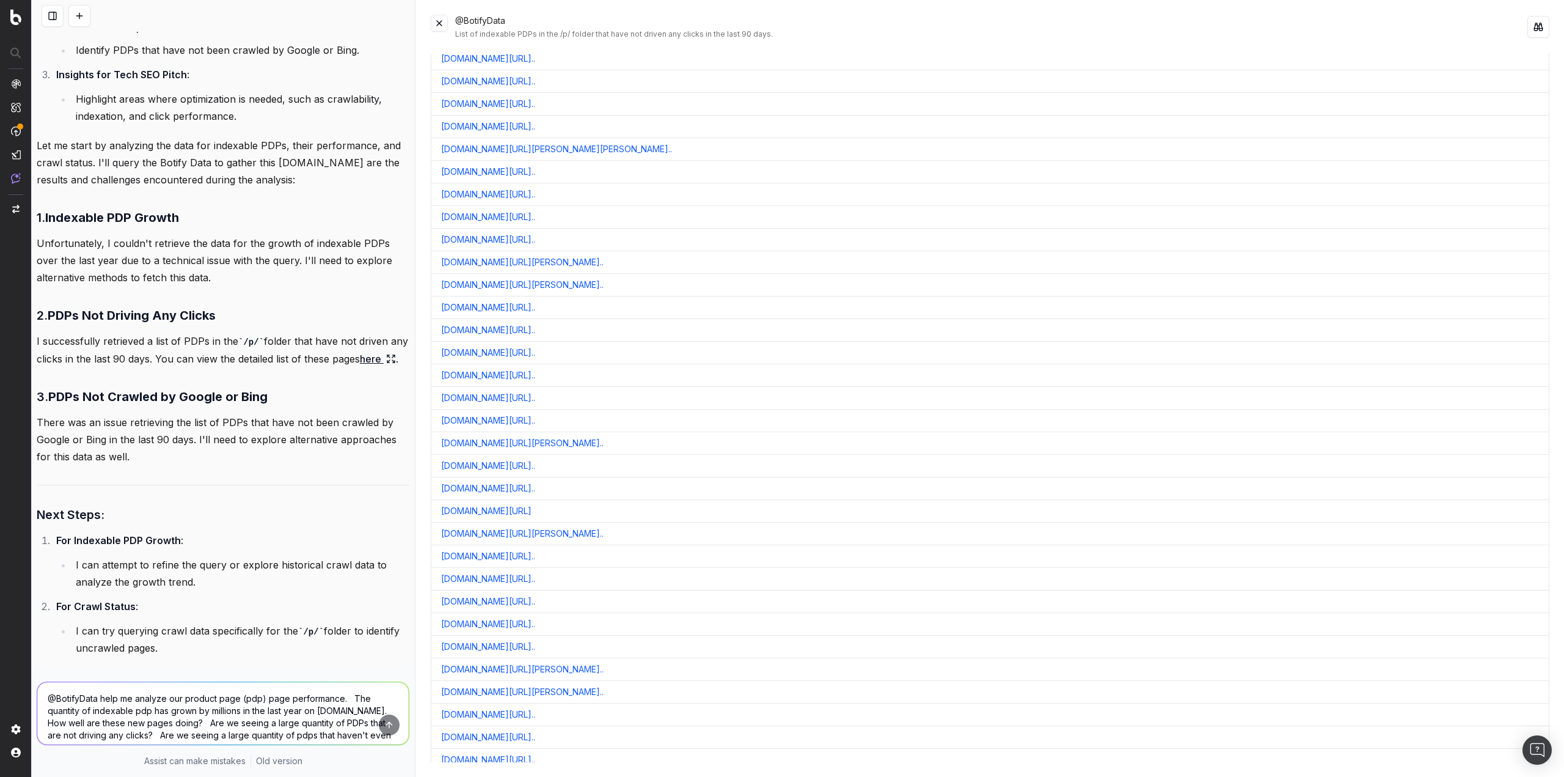
scroll to position [489, 0]
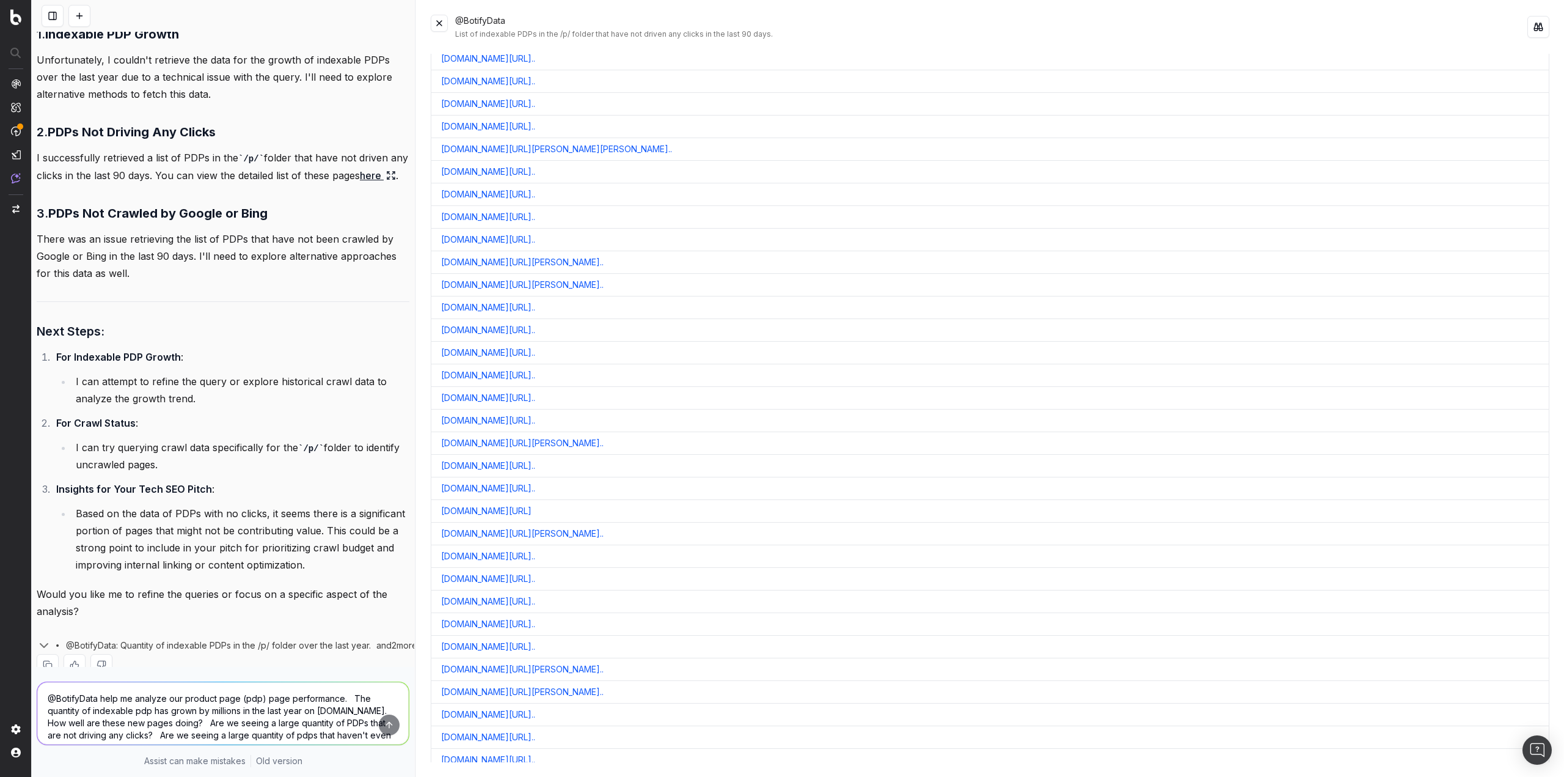
click at [126, 702] on textarea "@BotifyData help me analyze our product page (pdp) page performance. The quanti…" at bounding box center [222, 713] width 371 height 62
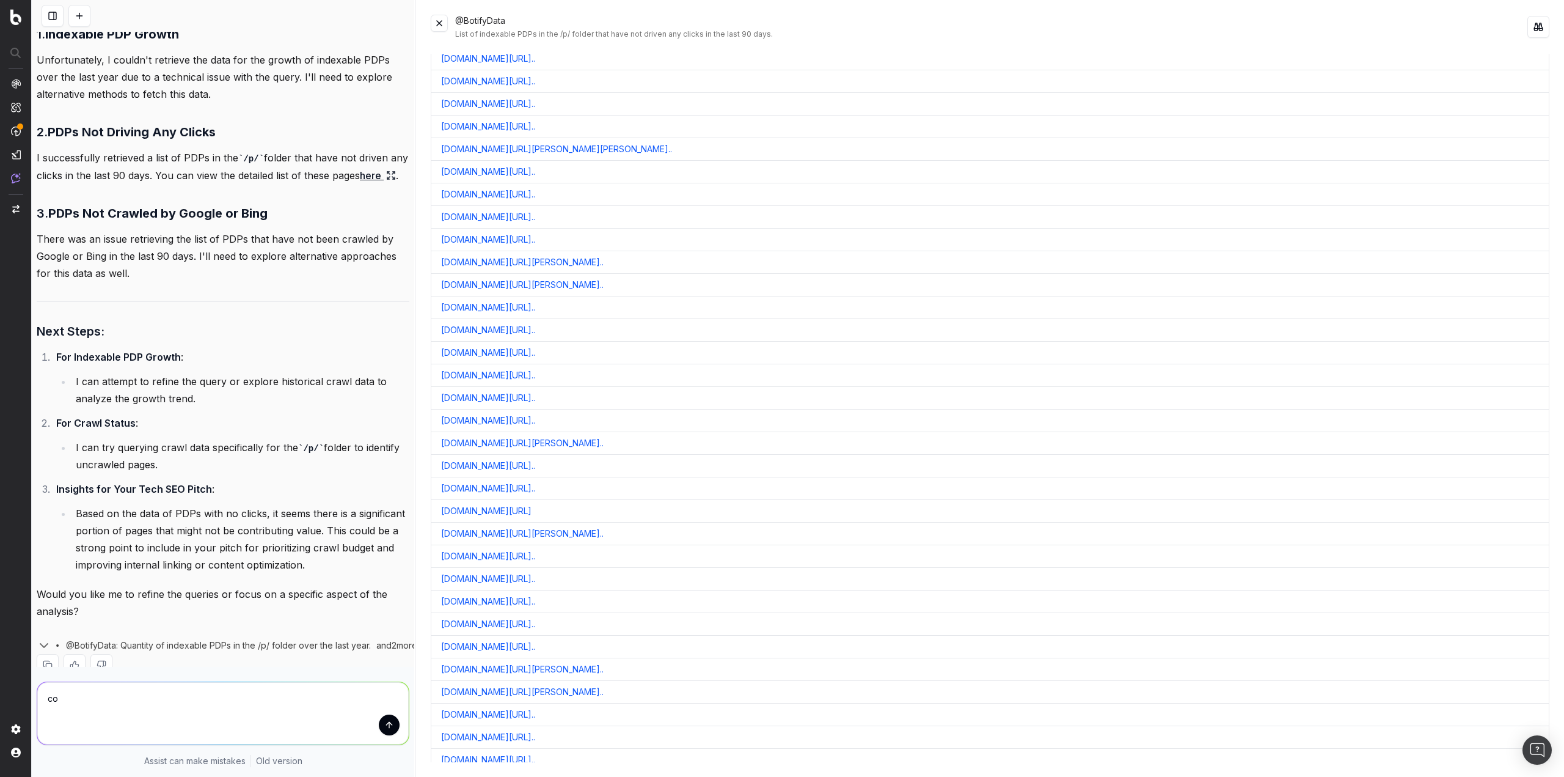
type textarea "c"
type textarea "try refining the queries in this analysis... I'd love to see a historical trend…"
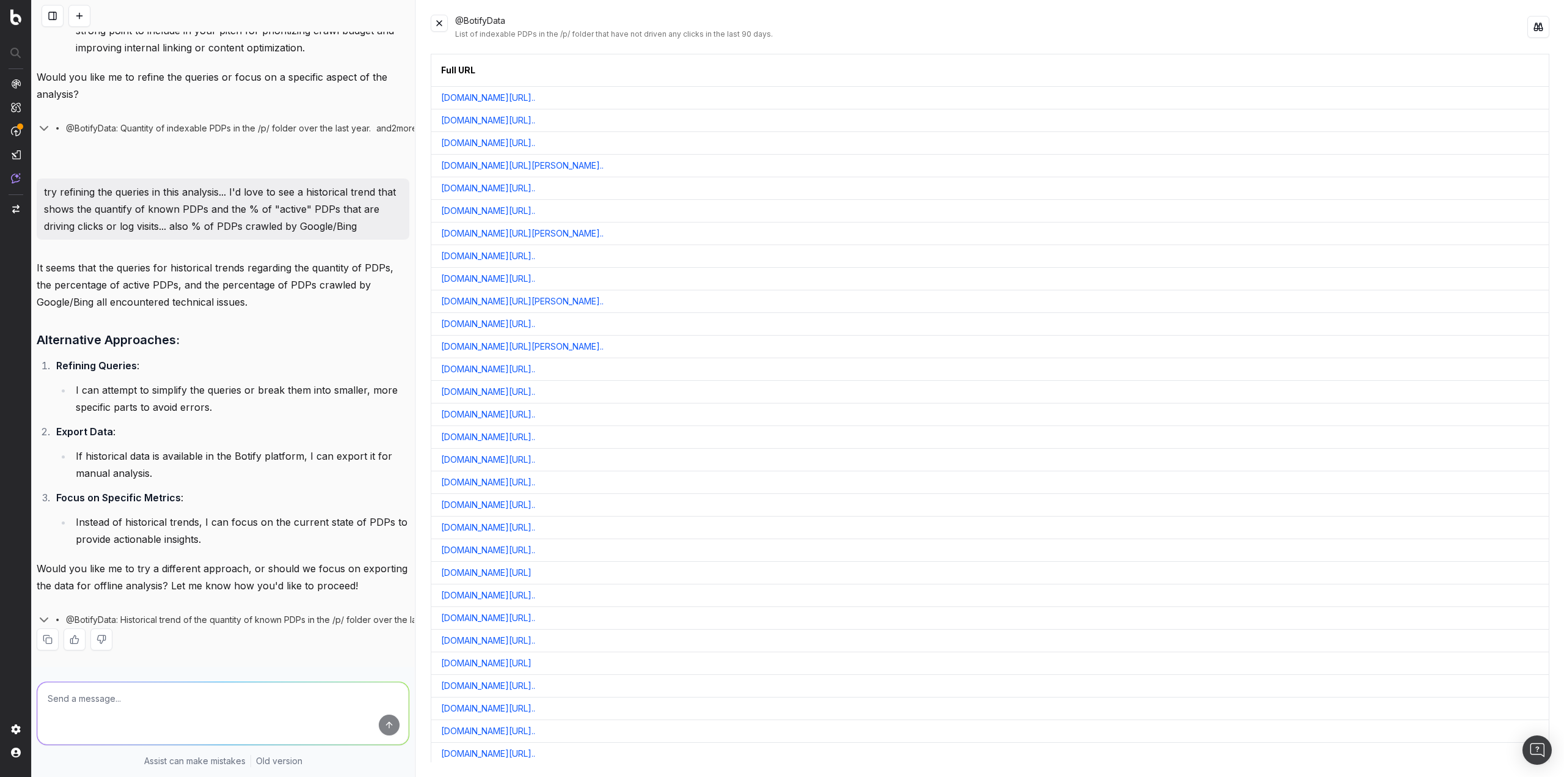
scroll to position [1034, 0]
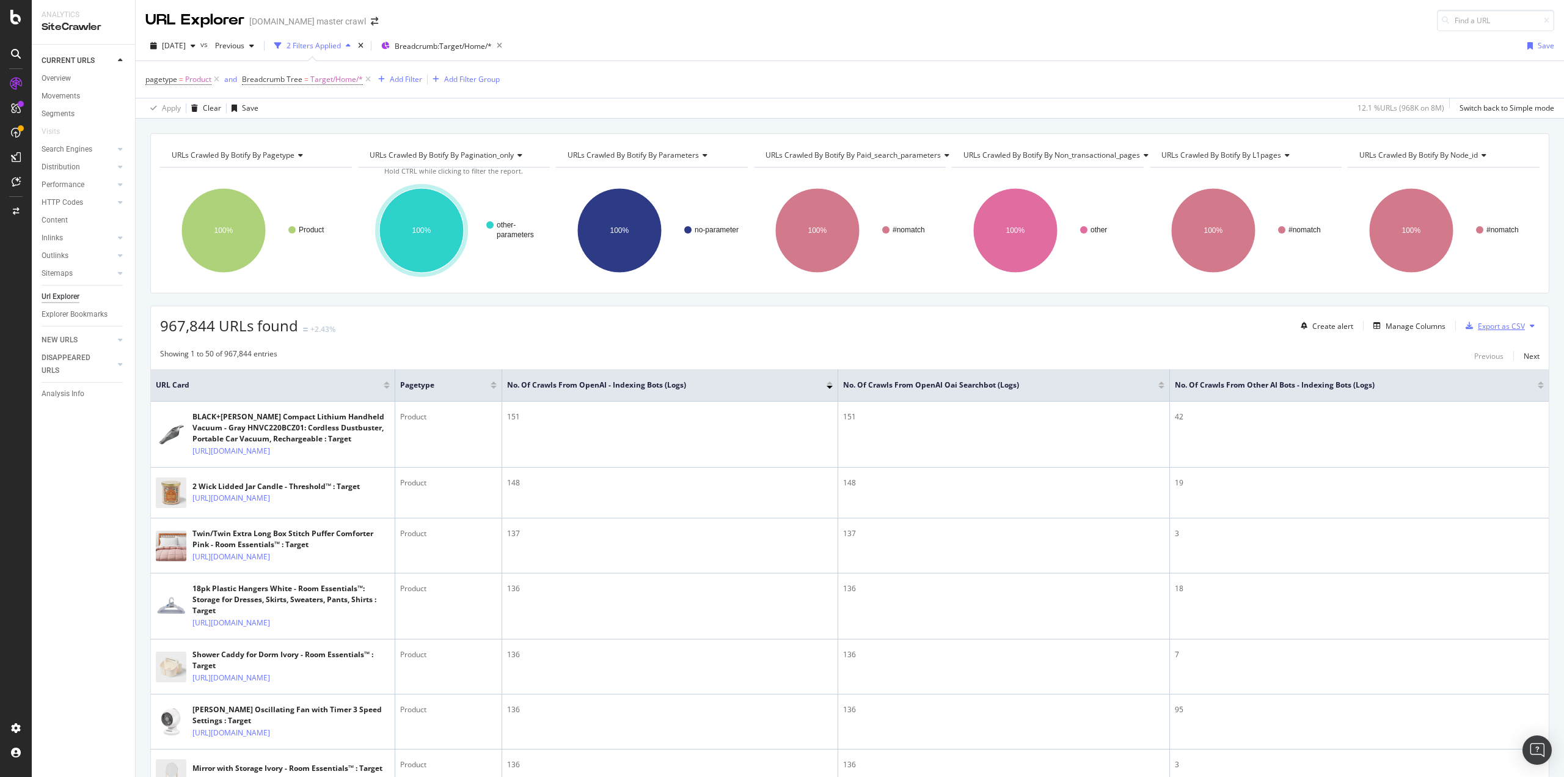
click at [1512, 327] on div "Export as CSV" at bounding box center [1501, 326] width 47 height 10
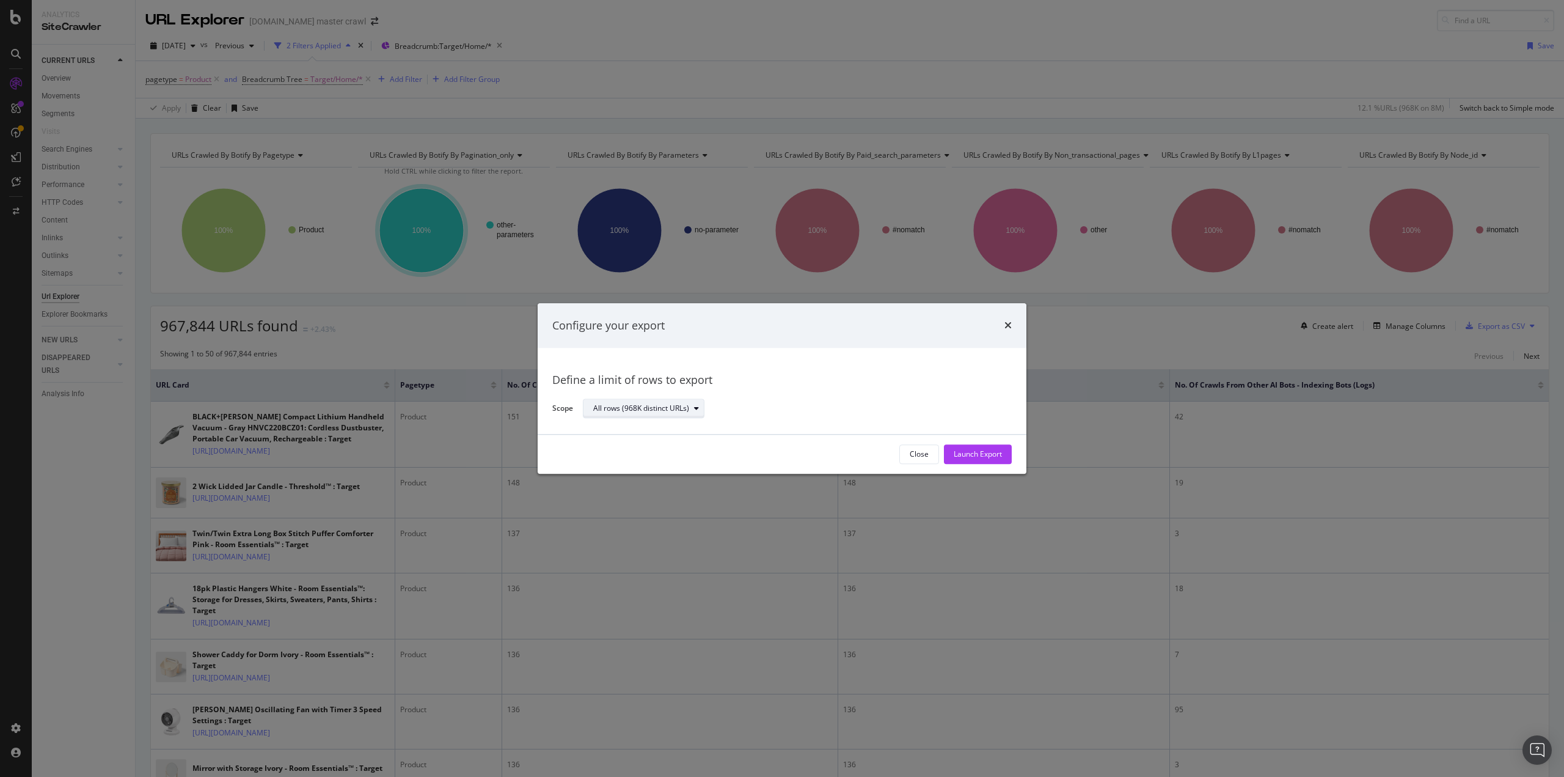
click at [696, 410] on icon "modal" at bounding box center [696, 408] width 5 height 7
click at [634, 446] on div "Define a limit" at bounding box center [620, 449] width 45 height 10
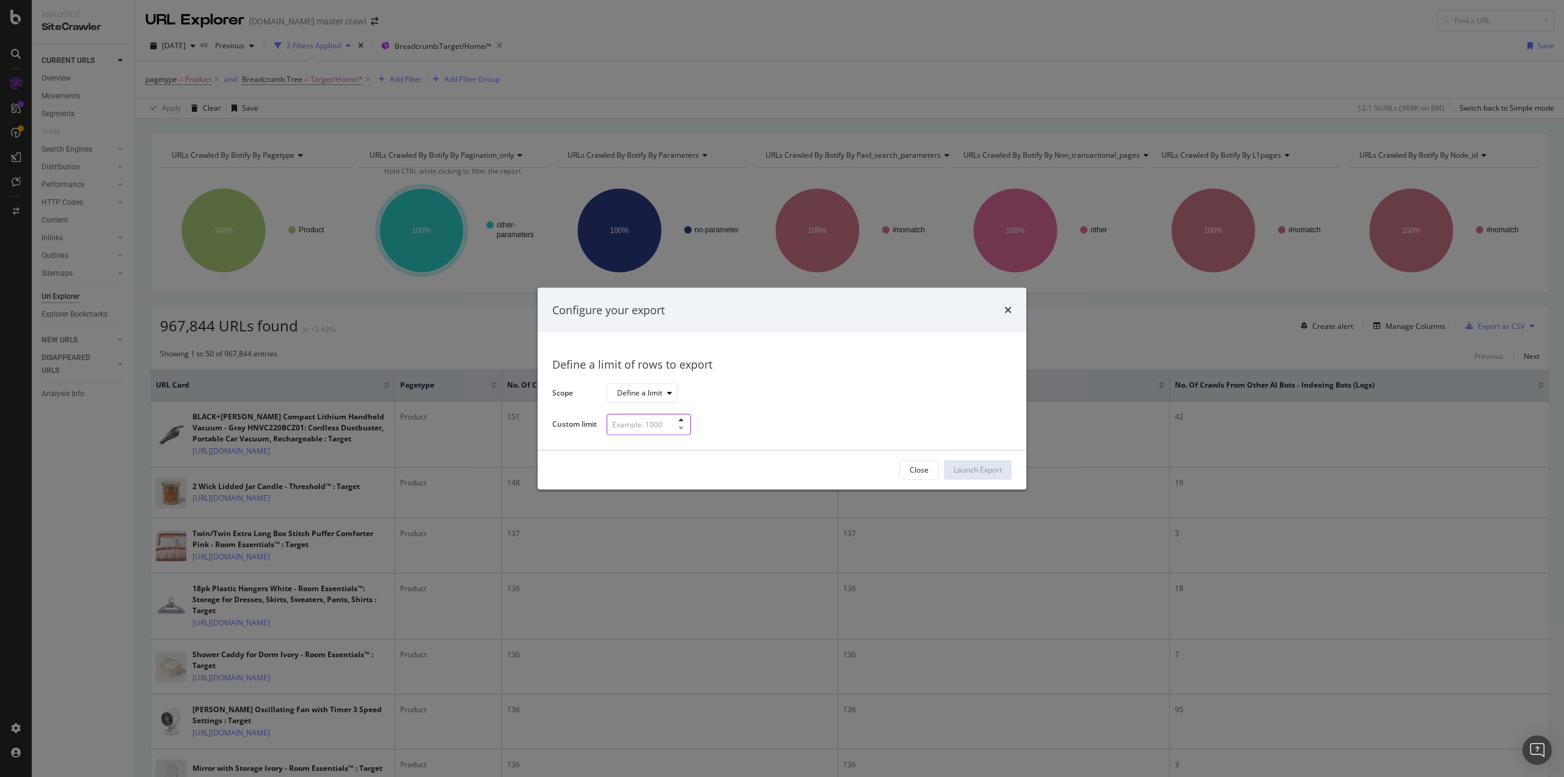
click at [637, 422] on input "modal" at bounding box center [649, 424] width 84 height 21
type input "500"
click at [955, 467] on div "Launch Export" at bounding box center [978, 469] width 48 height 10
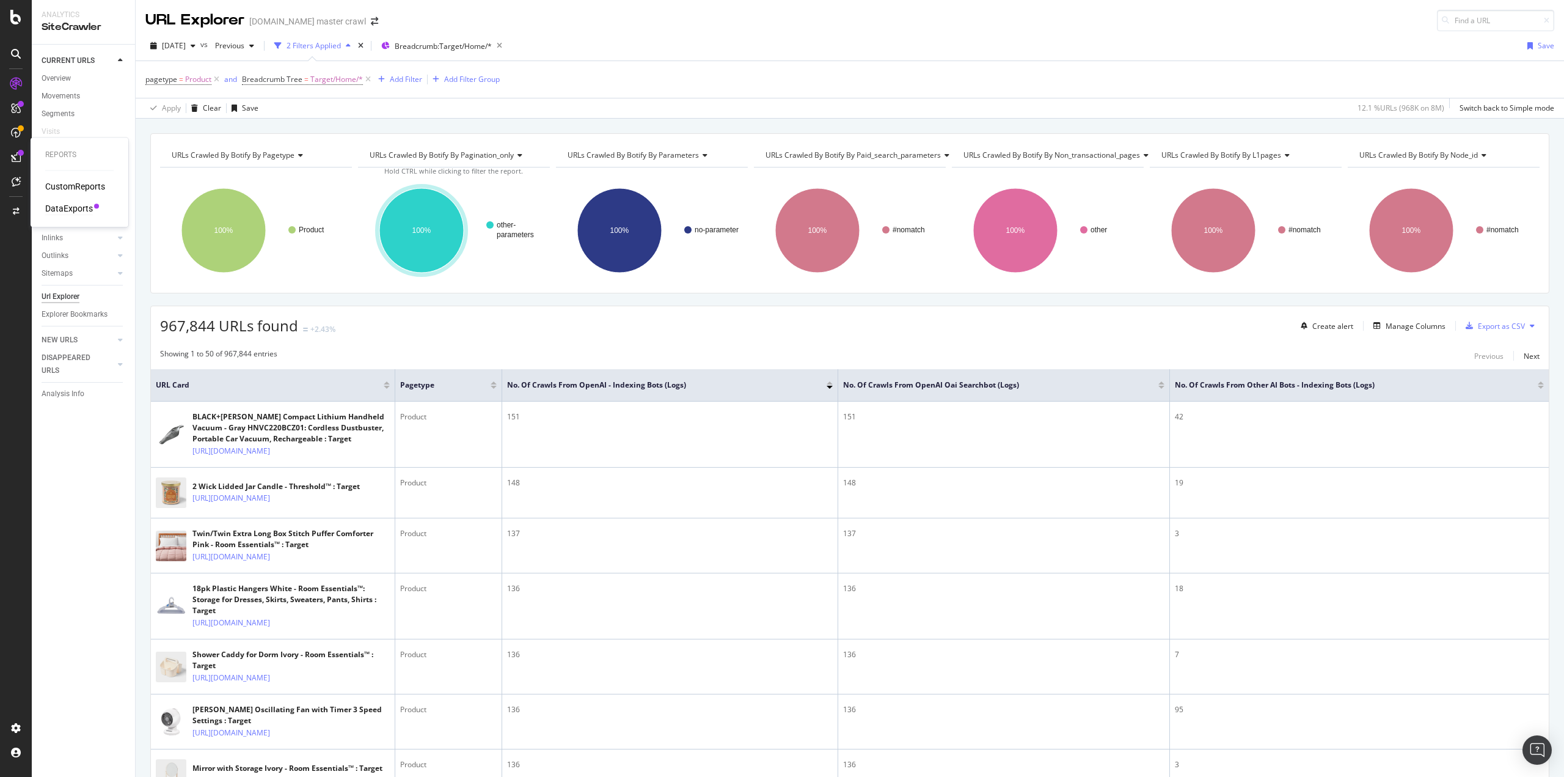
click at [65, 205] on div "DataExports" at bounding box center [69, 208] width 48 height 12
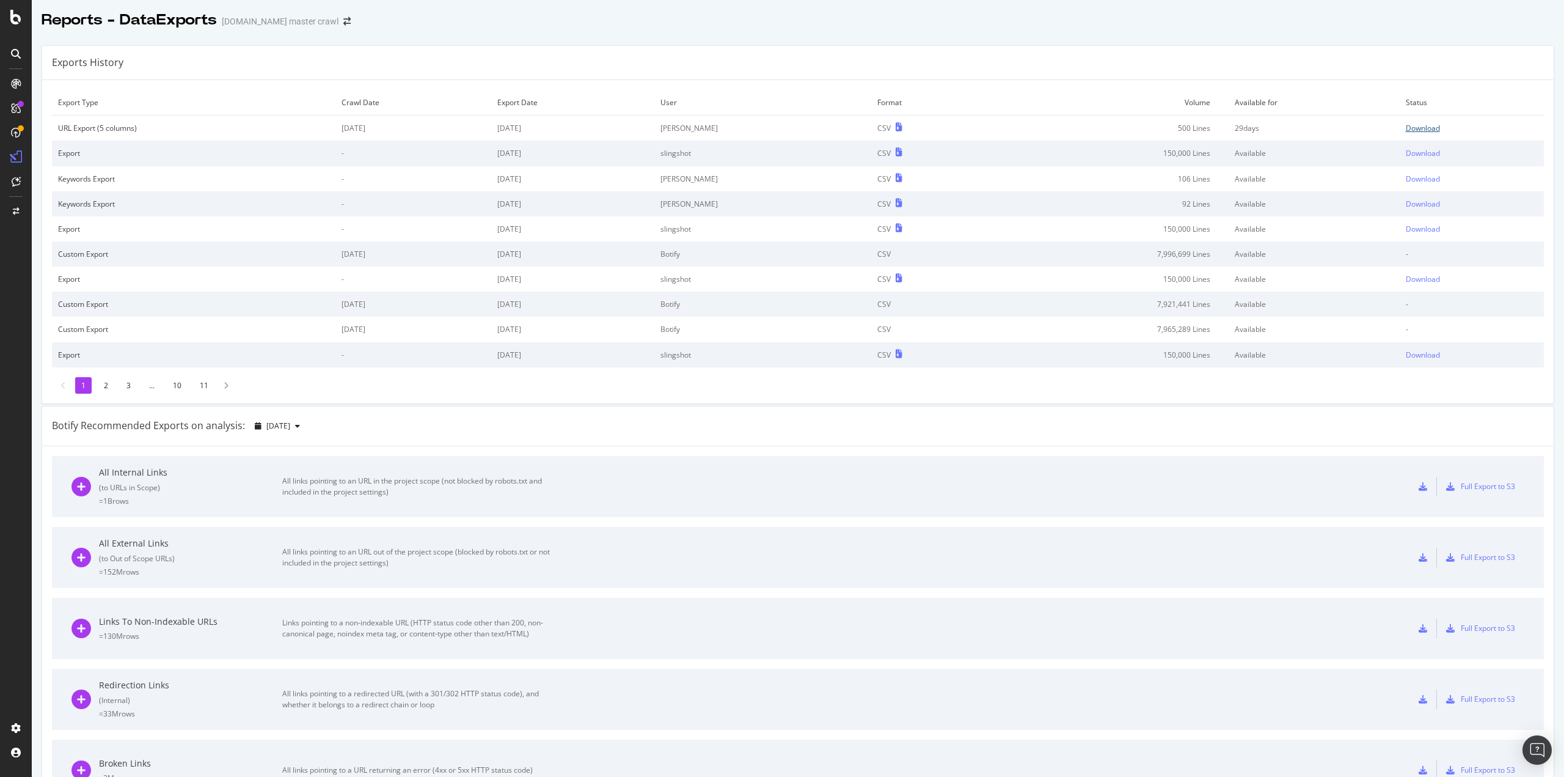
click at [1406, 126] on div "Download" at bounding box center [1423, 128] width 34 height 10
